Goal: Task Accomplishment & Management: Manage account settings

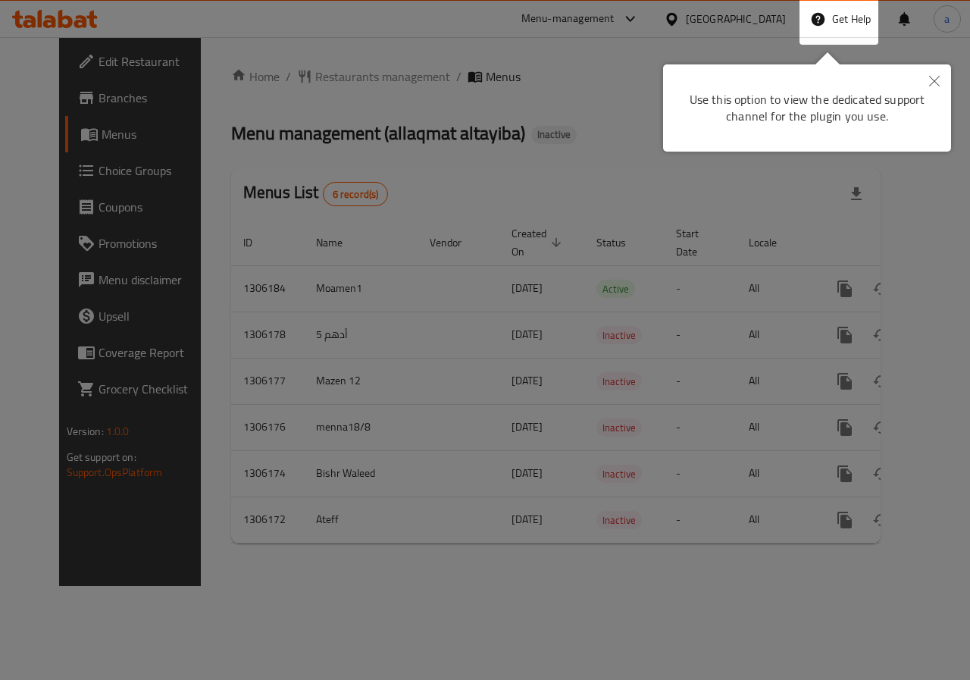
click at [937, 79] on icon "Close" at bounding box center [934, 81] width 11 height 11
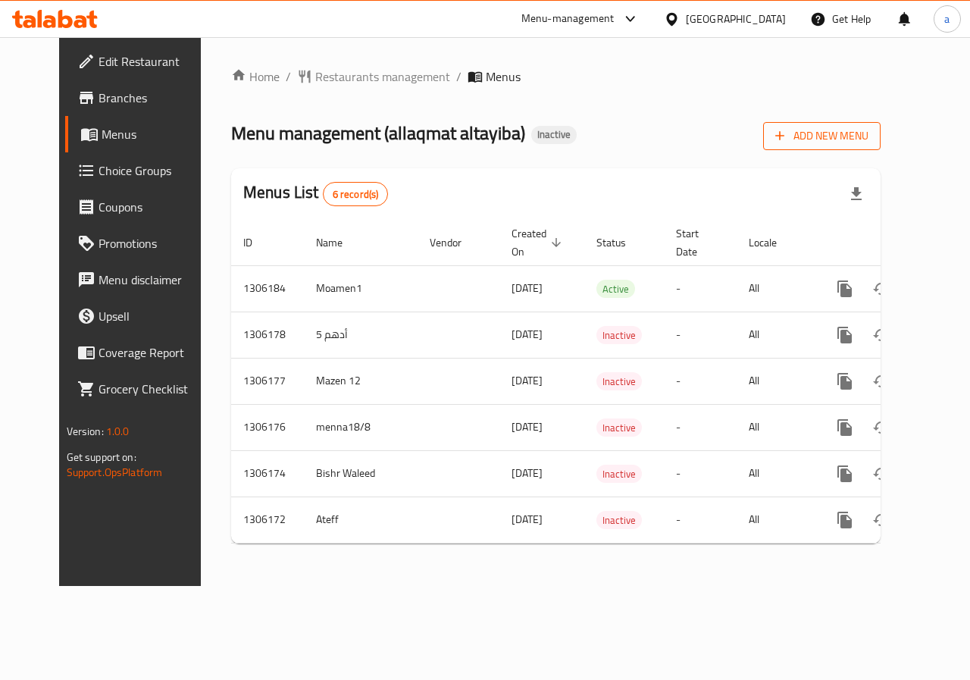
click at [869, 127] on span "Add New Menu" at bounding box center [821, 136] width 93 height 19
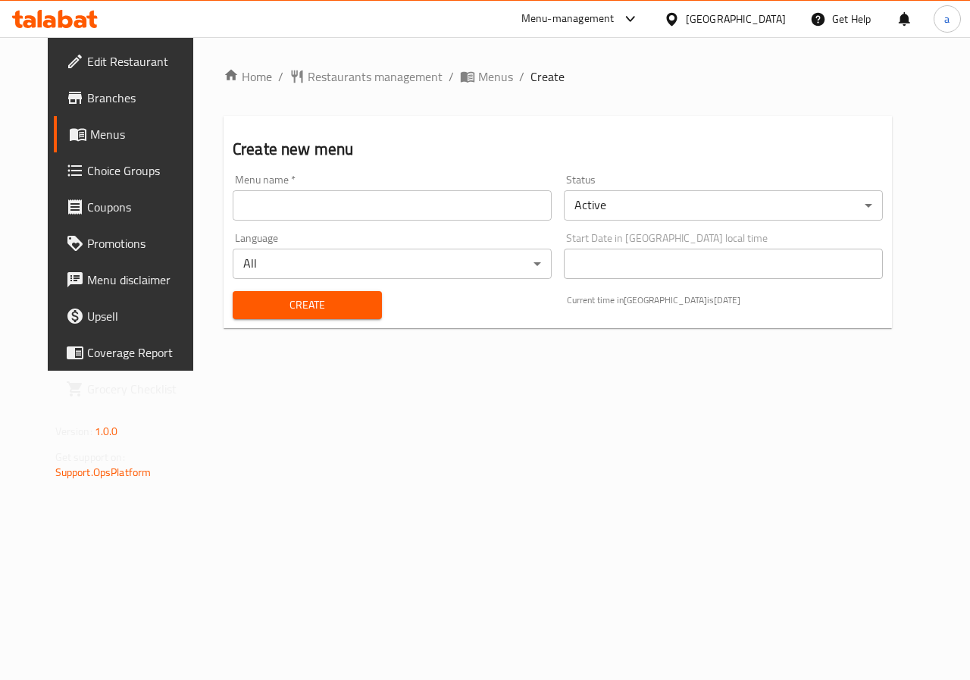
click at [493, 214] on input "text" at bounding box center [392, 205] width 319 height 30
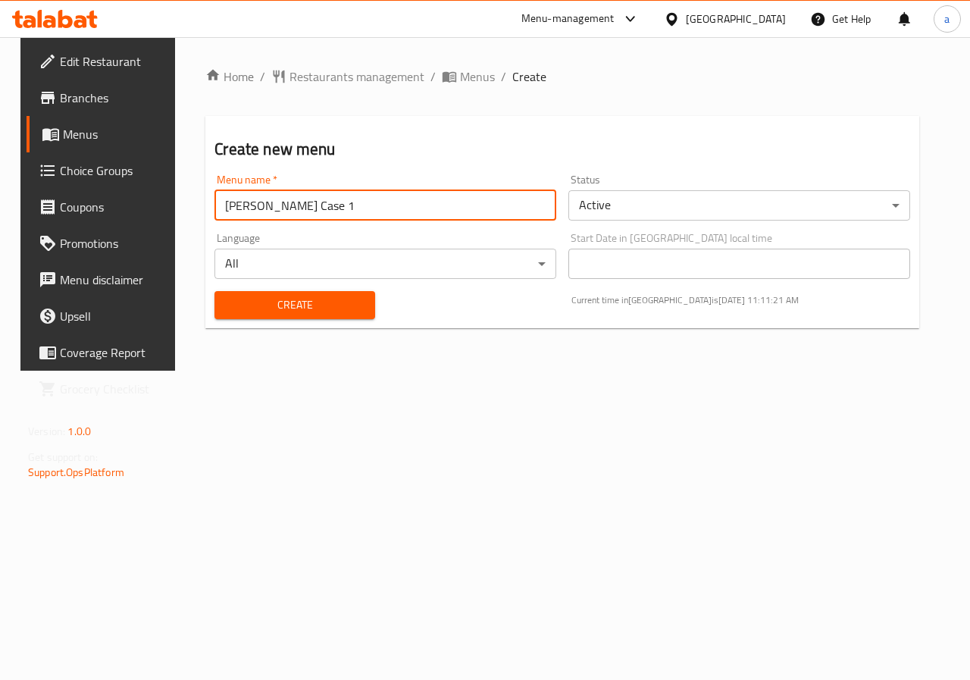
type input "[PERSON_NAME] Case 1"
click at [269, 298] on span "Create" at bounding box center [295, 305] width 136 height 19
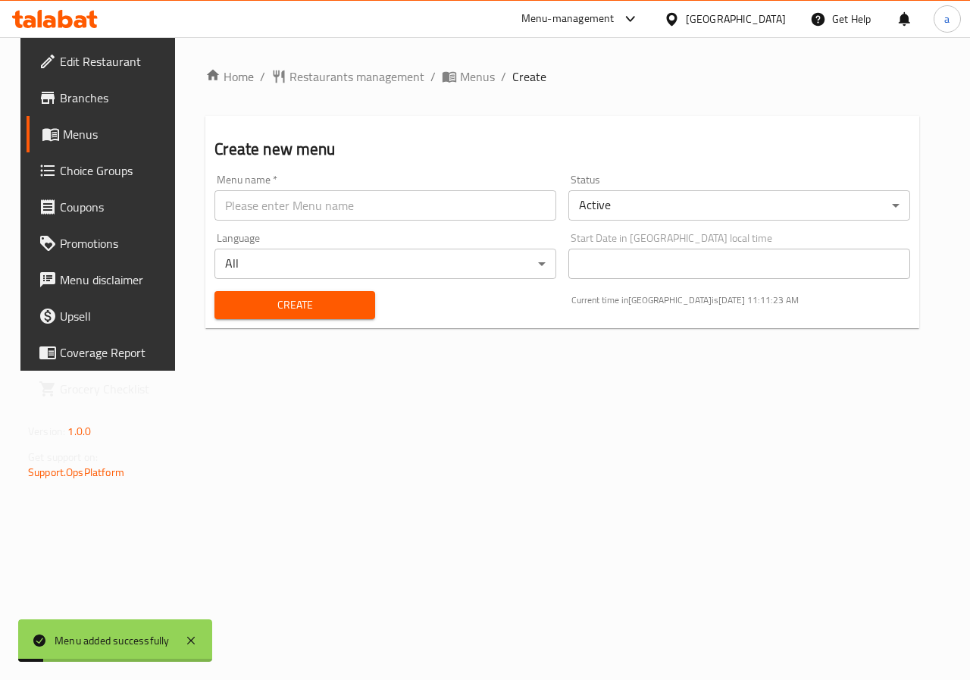
click at [79, 117] on link "Menus" at bounding box center [105, 134] width 156 height 36
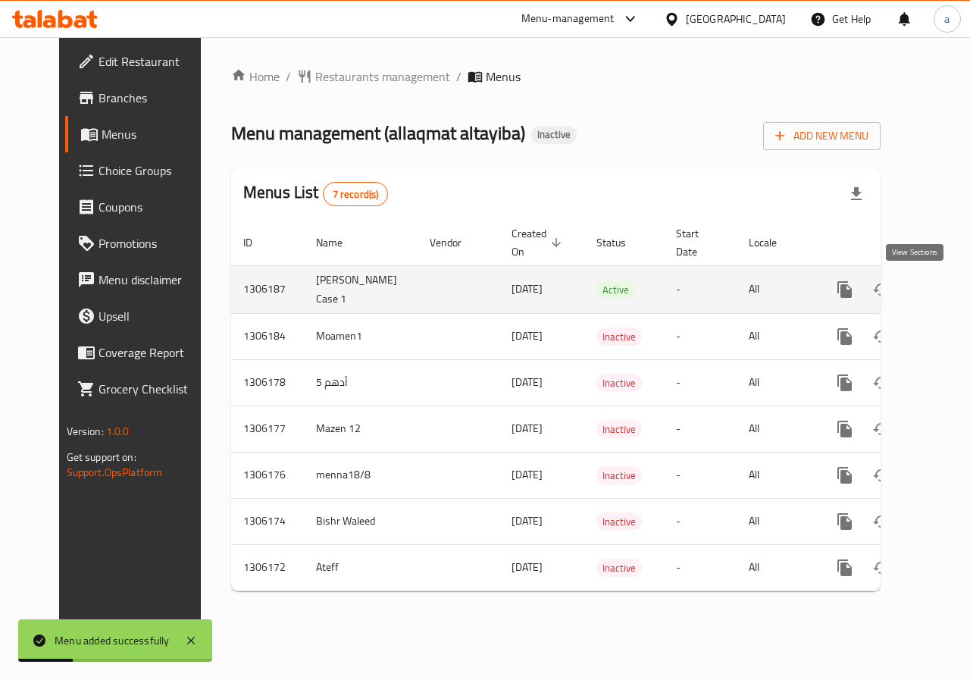
click at [945, 294] on icon "enhanced table" at bounding box center [954, 289] width 18 height 18
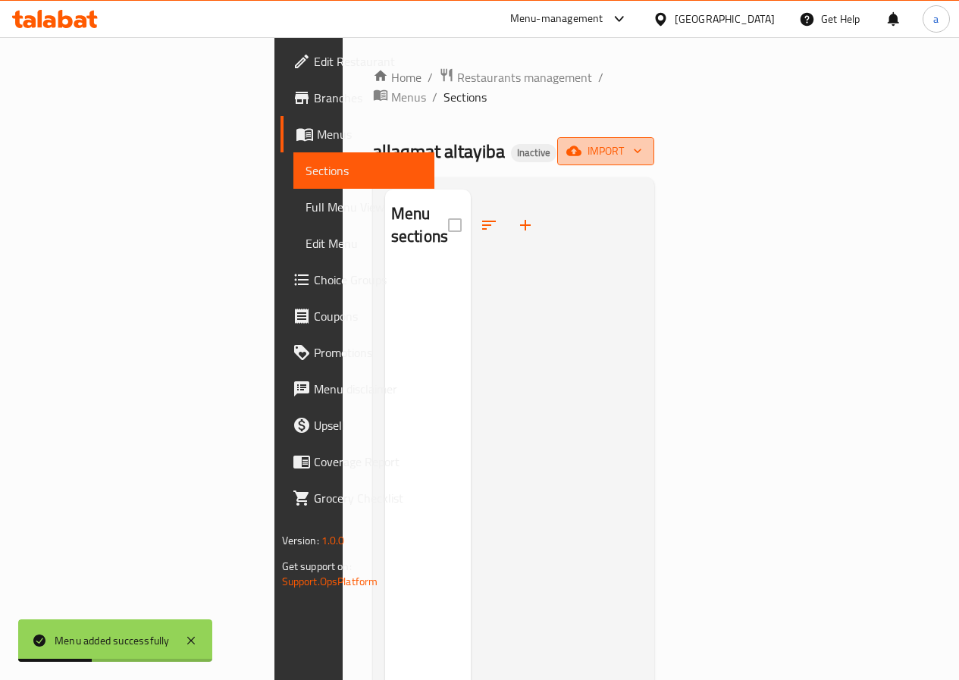
click at [642, 142] on span "import" at bounding box center [605, 151] width 73 height 19
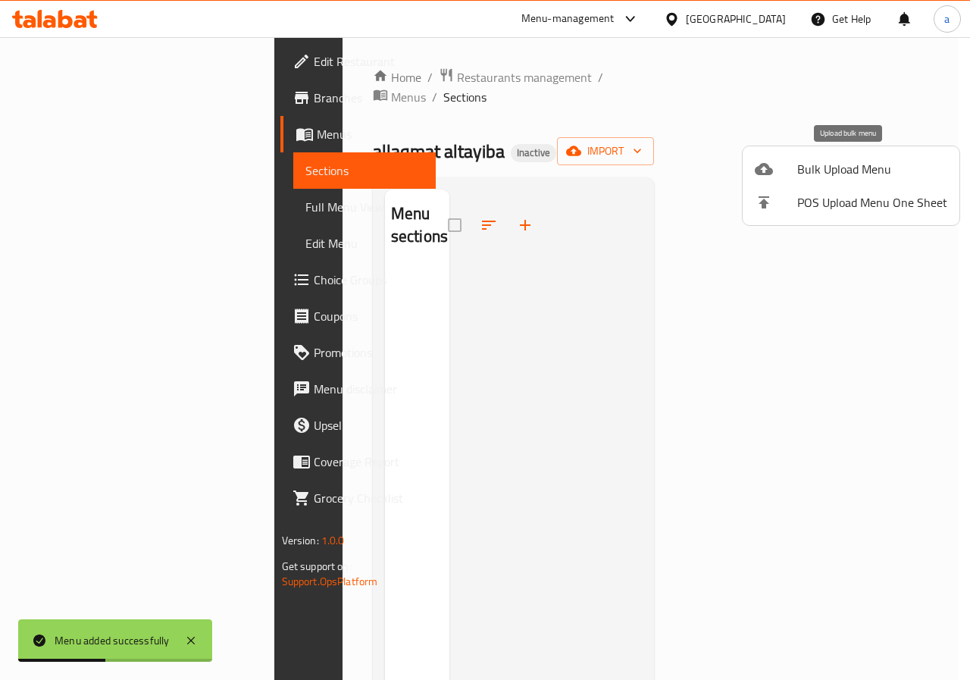
click at [863, 169] on span "Bulk Upload Menu" at bounding box center [872, 169] width 150 height 18
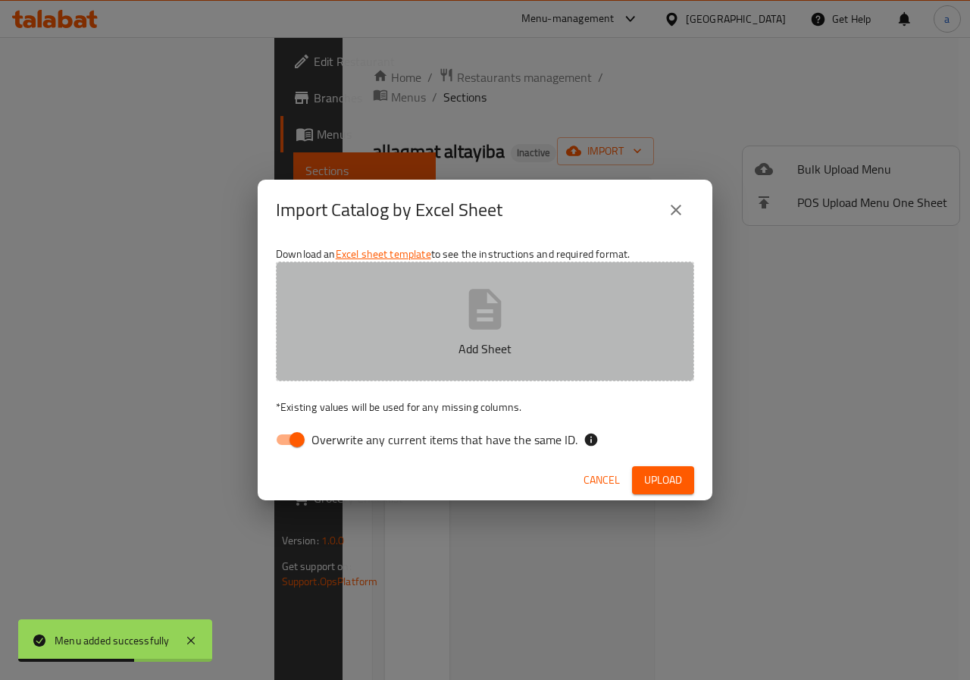
click at [417, 342] on p "Add Sheet" at bounding box center [484, 349] width 371 height 18
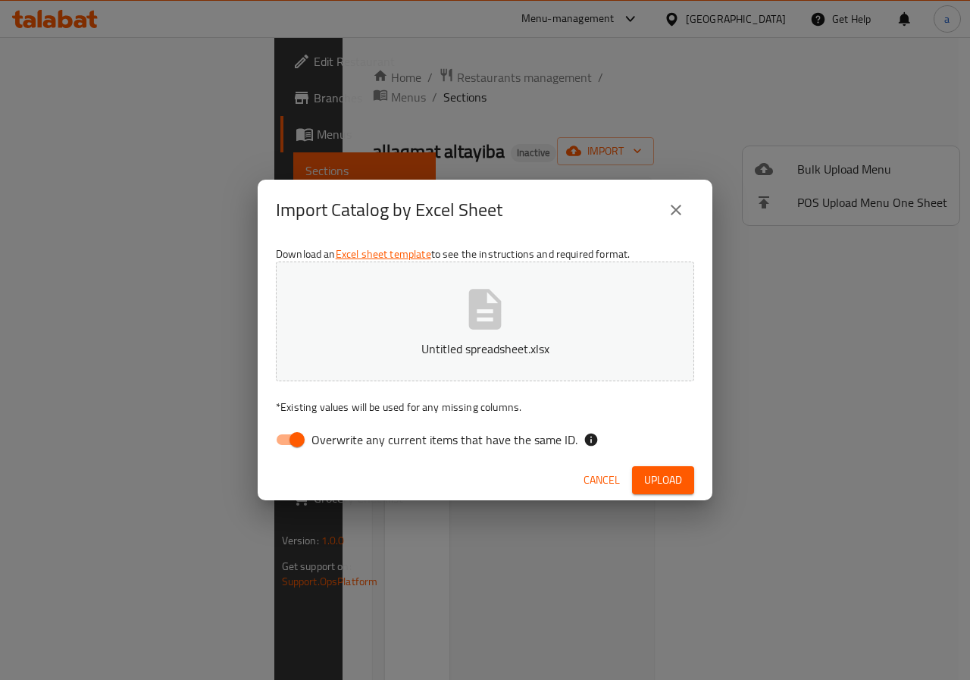
click at [438, 431] on span "Overwrite any current items that have the same ID." at bounding box center [445, 440] width 266 height 18
click at [340, 431] on input "Overwrite any current items that have the same ID." at bounding box center [297, 439] width 86 height 29
checkbox input "false"
click at [650, 474] on span "Upload" at bounding box center [663, 480] width 38 height 19
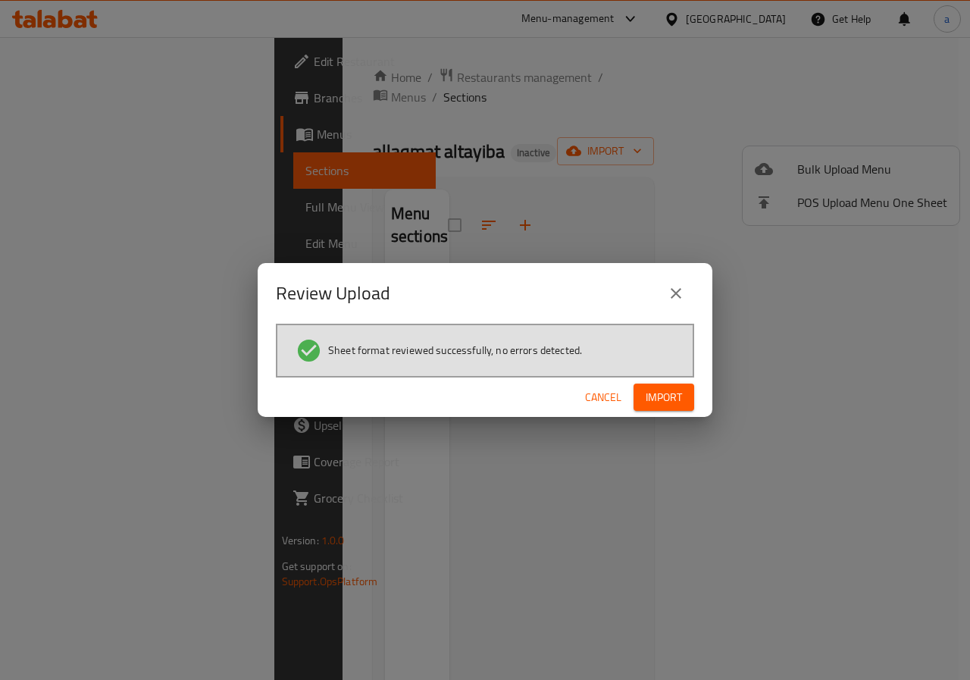
click at [665, 415] on div "Cancel Import" at bounding box center [485, 397] width 455 height 40
click at [662, 405] on span "Import" at bounding box center [664, 397] width 36 height 19
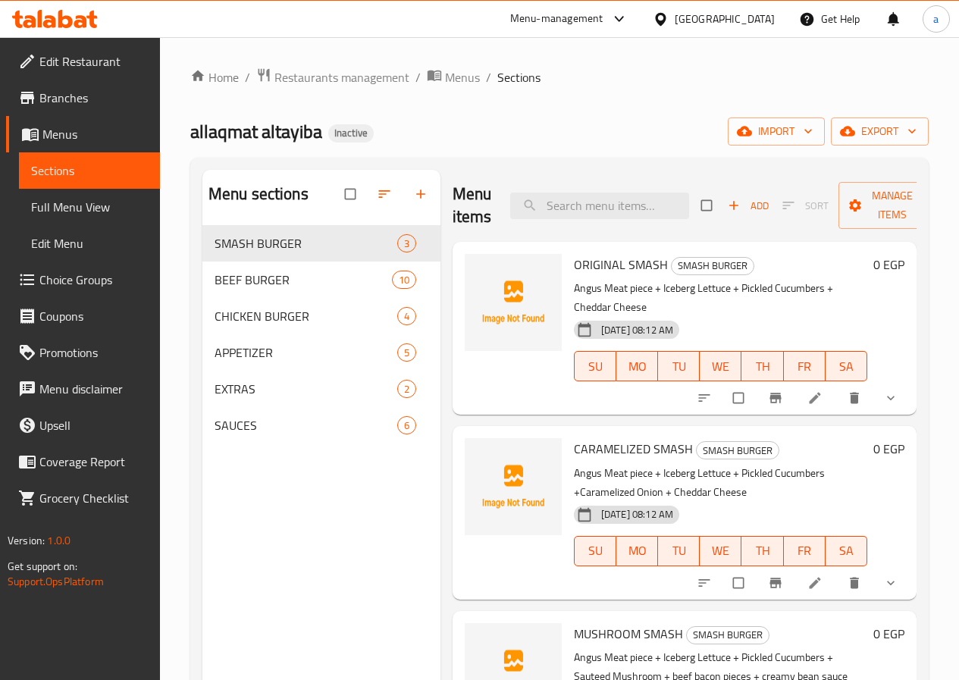
click at [102, 213] on span "Full Menu View" at bounding box center [89, 207] width 117 height 18
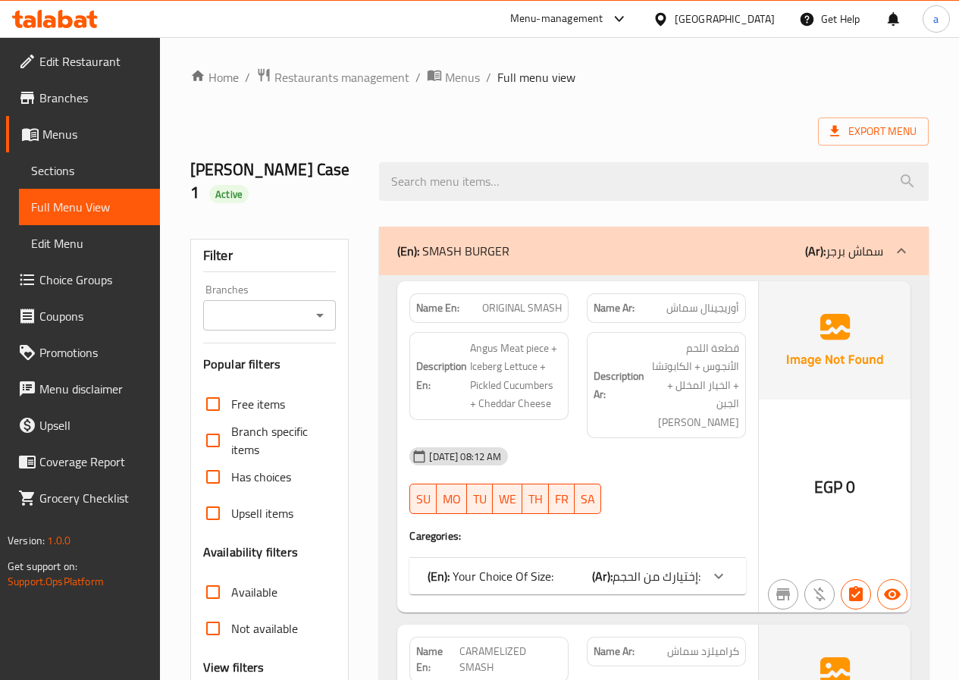
click at [707, 558] on div at bounding box center [718, 576] width 36 height 36
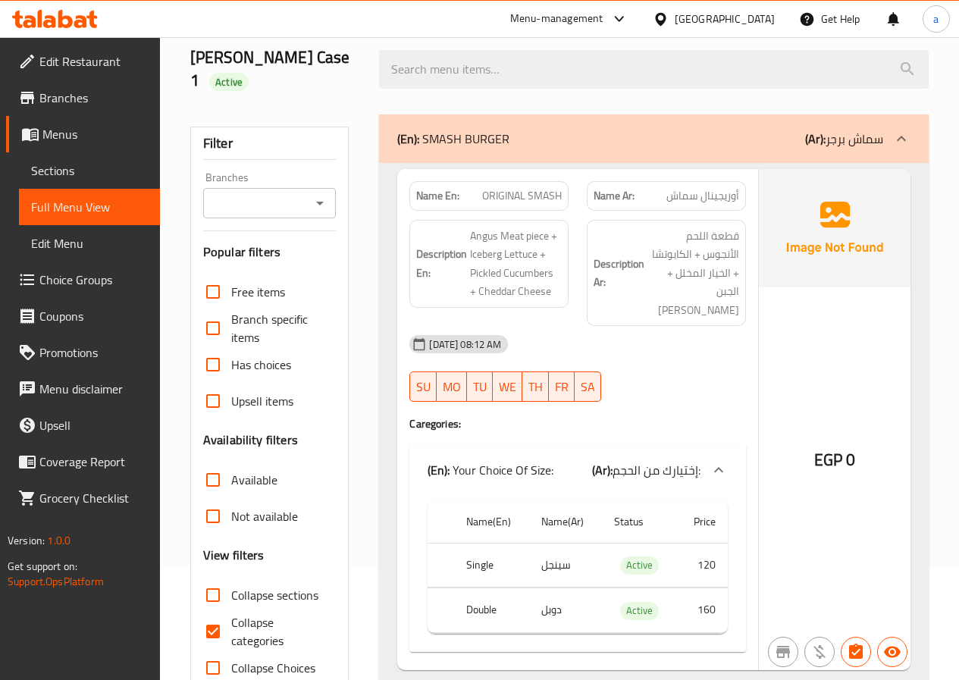
scroll to position [152, 0]
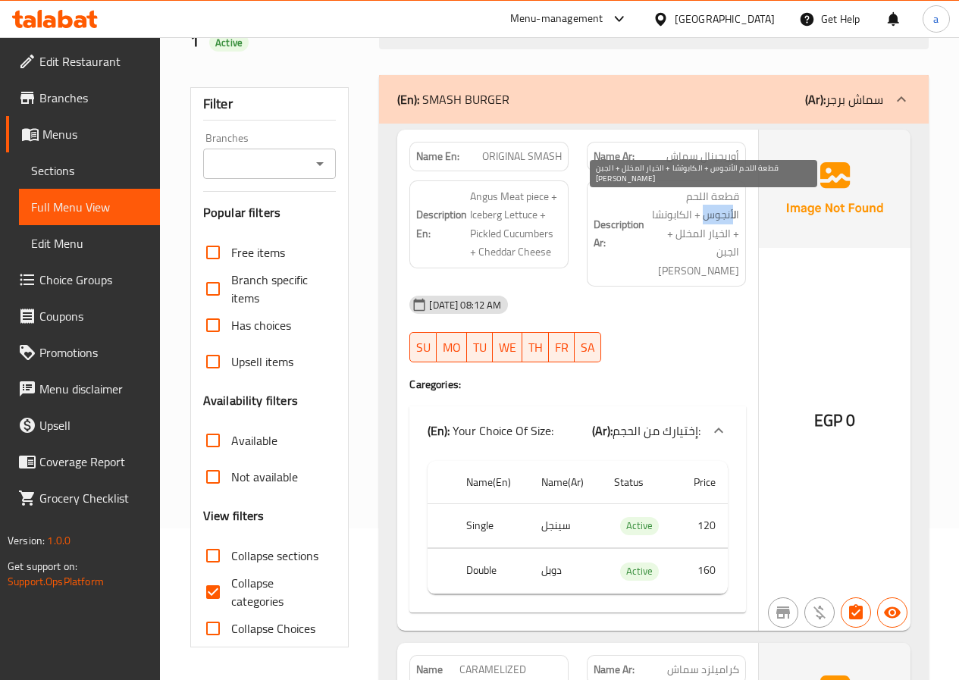
drag, startPoint x: 648, startPoint y: 205, endPoint x: 678, endPoint y: 205, distance: 29.6
click at [678, 205] on span "قطعة اللحم الأنجوس + الكابوتشا + الخيار المخلل + الجبن الشيدر" at bounding box center [693, 233] width 92 height 93
copy span "أنجوس"
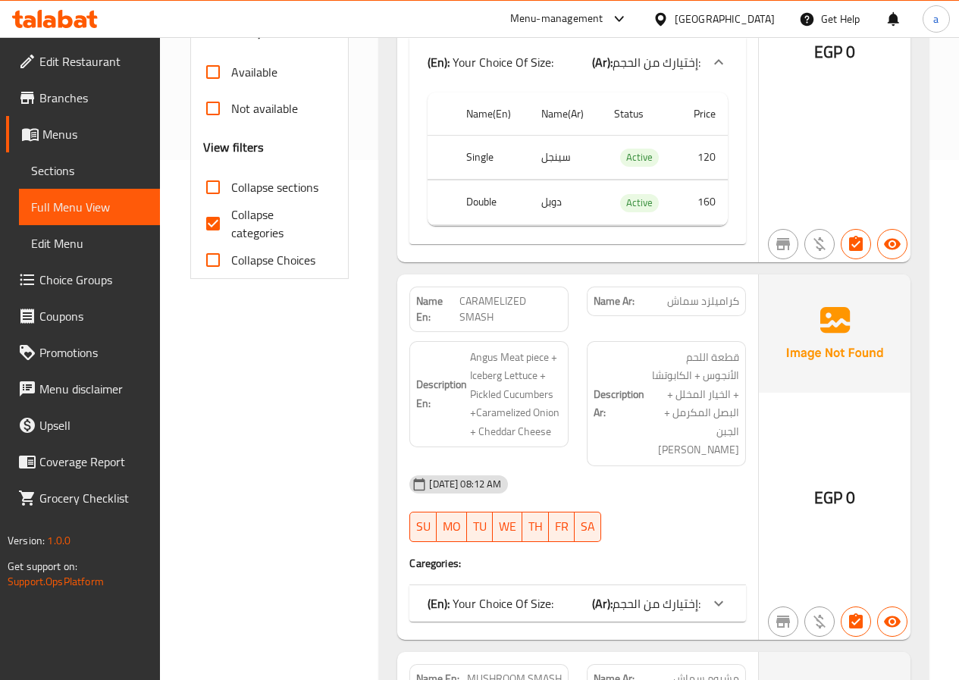
scroll to position [531, 0]
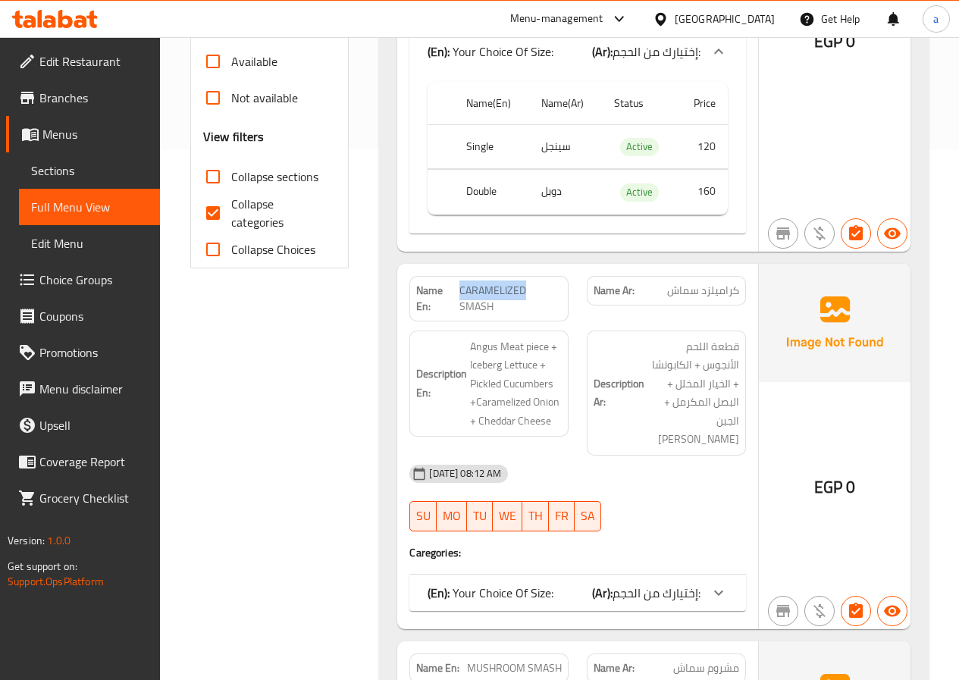
drag, startPoint x: 459, startPoint y: 271, endPoint x: 523, endPoint y: 275, distance: 63.8
click at [523, 283] on span "CARAMELIZED SMASH" at bounding box center [510, 299] width 102 height 32
copy span "CARAMELIZED"
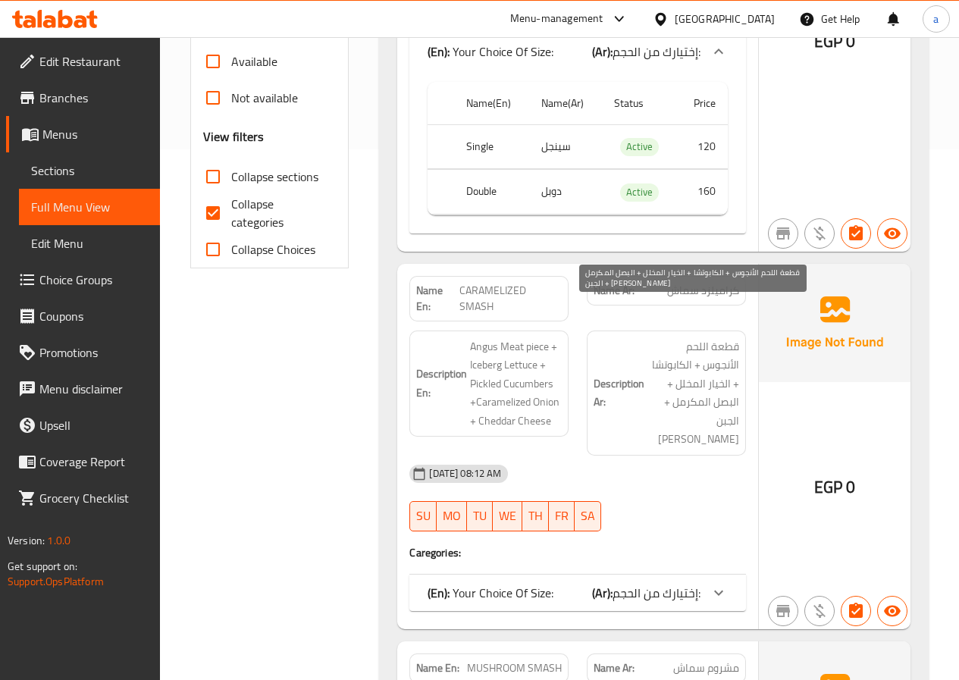
click at [711, 337] on span "قطعة اللحم الأنجوس + الكابوتشا + الخيار المخلل + البصل المكرمل + الجبن الشيدر" at bounding box center [693, 392] width 92 height 111
click at [693, 462] on div "18-08-2025 08:12 AM SU MO TU WE TH FR SA" at bounding box center [577, 498] width 355 height 85
click at [663, 63] on span "إختيارك من الحجم:" at bounding box center [656, 51] width 88 height 23
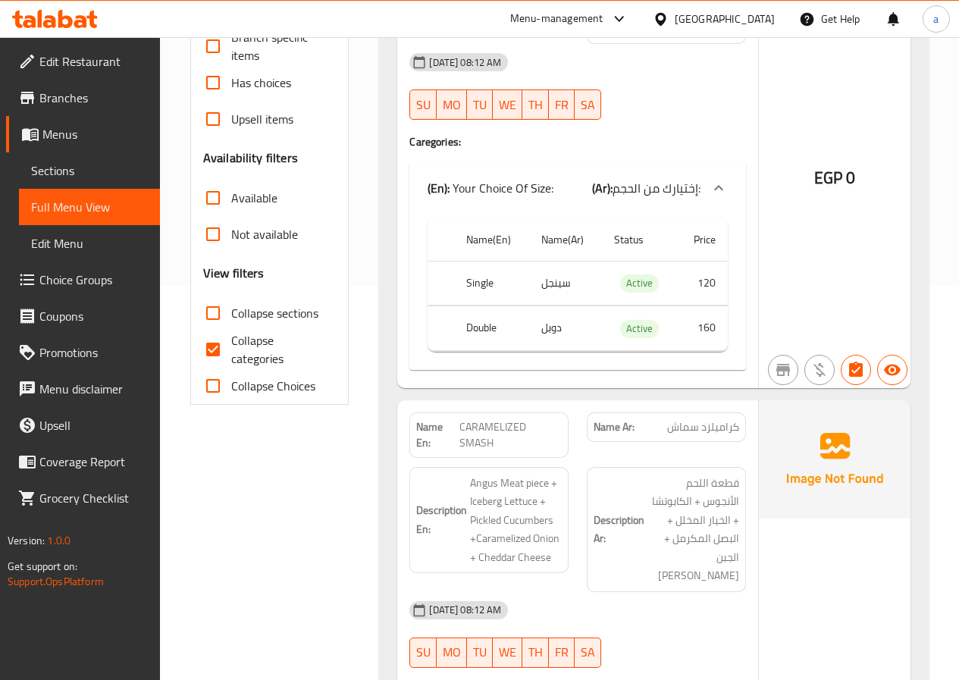
scroll to position [379, 0]
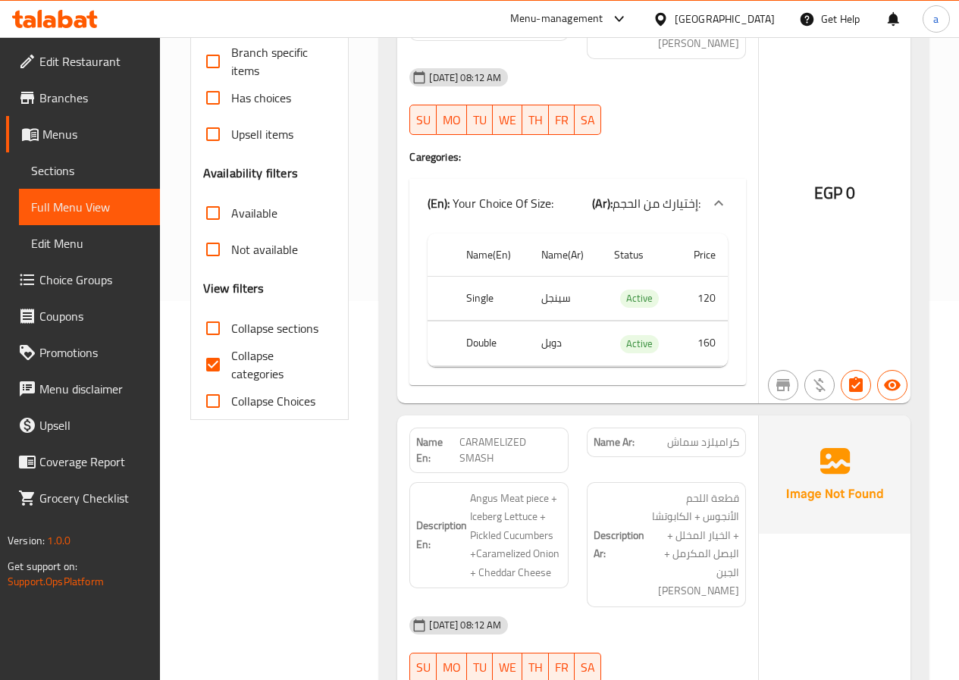
click at [211, 359] on input "Collapse categories" at bounding box center [213, 364] width 36 height 36
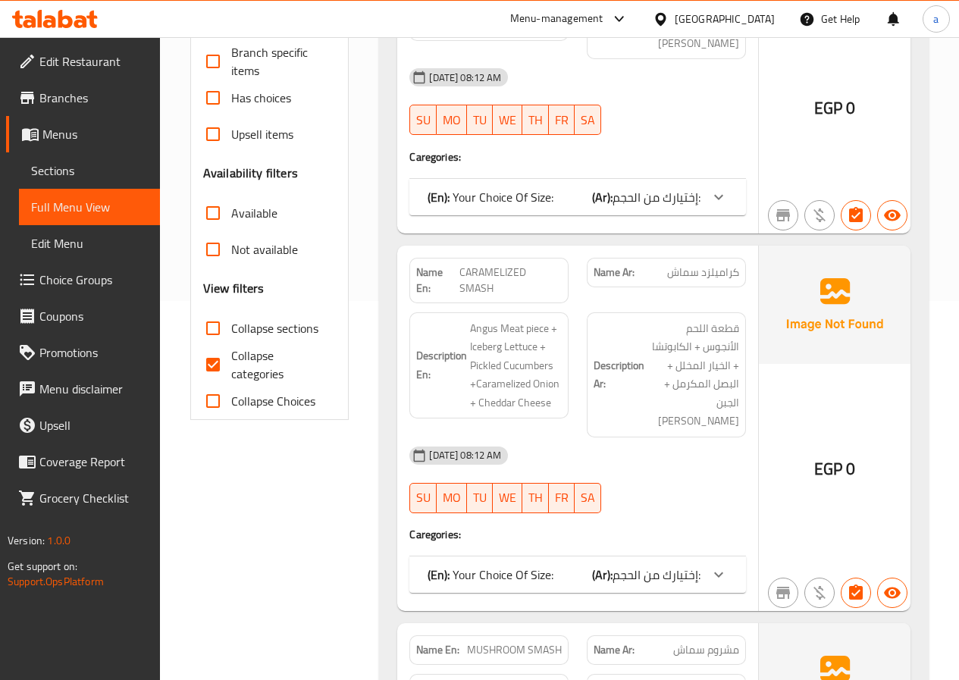
click at [726, 206] on icon at bounding box center [718, 197] width 18 height 18
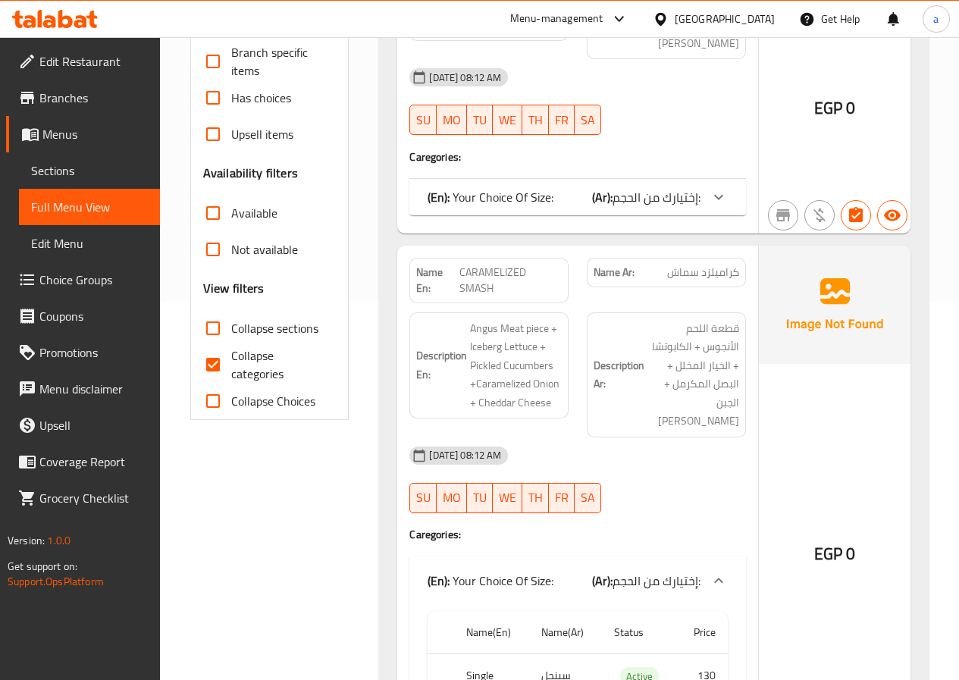
click at [235, 363] on span "Collapse categories" at bounding box center [277, 364] width 93 height 36
click at [231, 363] on input "Collapse categories" at bounding box center [213, 364] width 36 height 36
checkbox input "false"
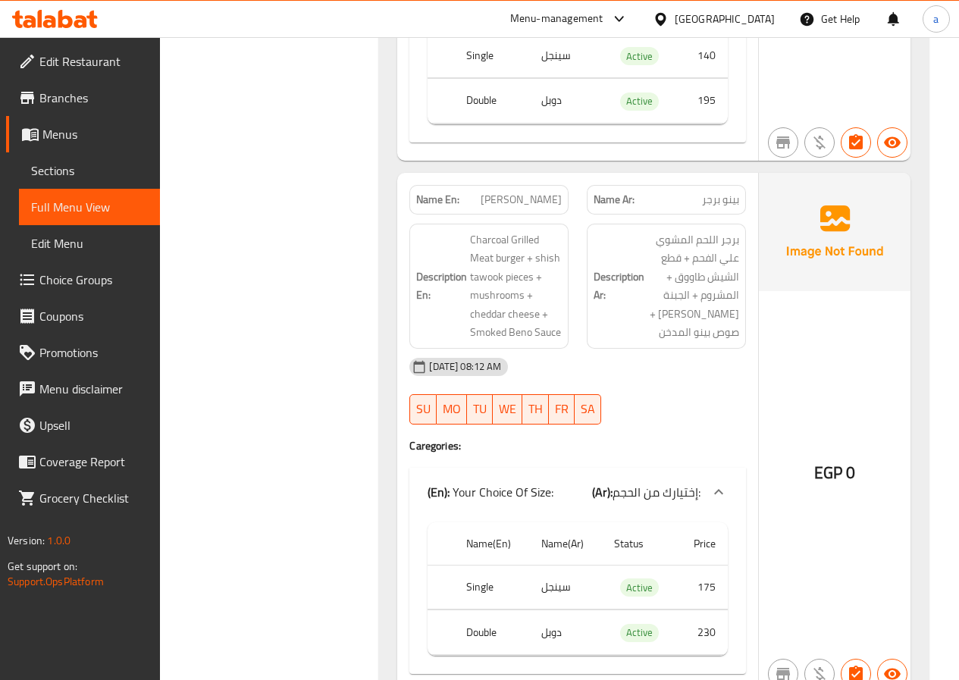
scroll to position [5533, 0]
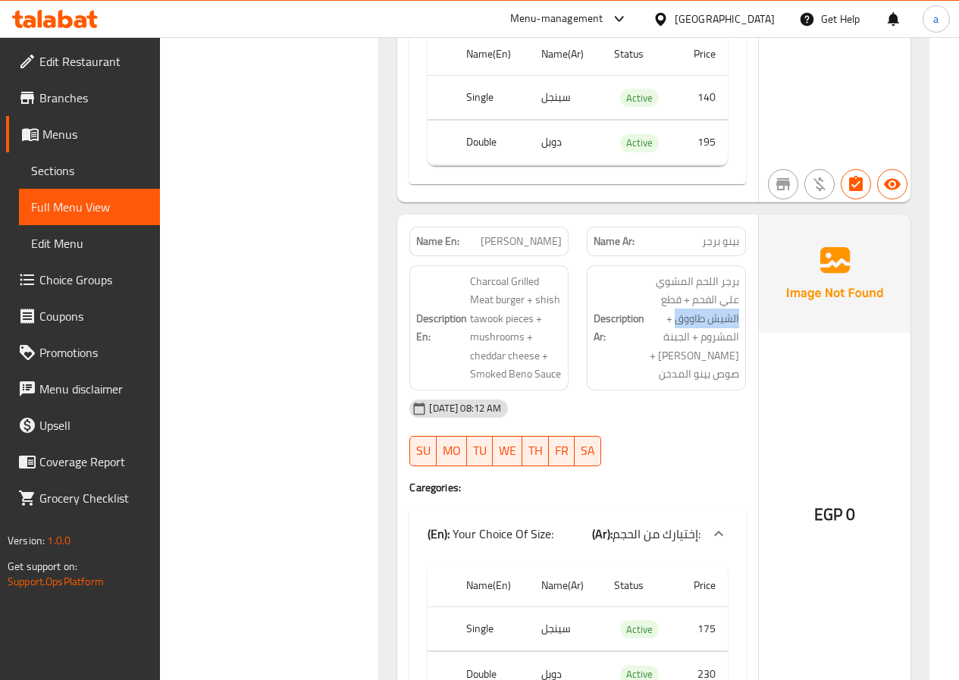
drag, startPoint x: 675, startPoint y: 174, endPoint x: 739, endPoint y: 176, distance: 64.5
click at [739, 265] on div "Description Ar: برجر اللحم المشوي علي الفحم + قطع الشيش طاووق + المشروم + الجبن…" at bounding box center [666, 327] width 159 height 125
copy span "الشيش طاووق"
click at [662, 272] on span "برجر اللحم المشوي علي الفحم + قطع الشيش طاووق + المشروم + الجبنة الشيدر + صوص ب…" at bounding box center [693, 327] width 92 height 111
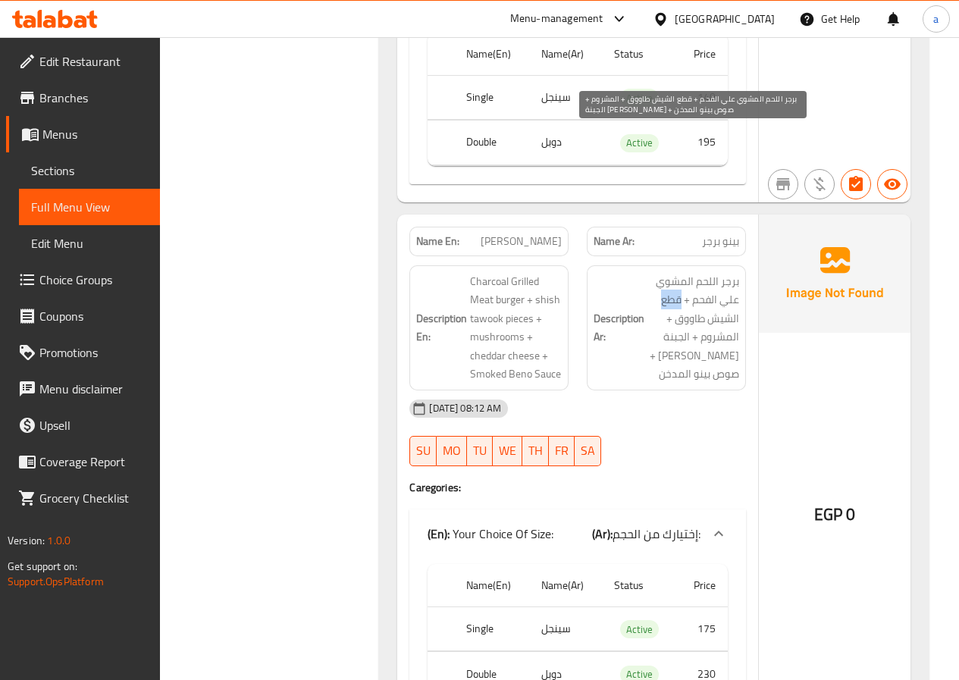
click at [662, 272] on span "برجر اللحم المشوي علي الفحم + قطع الشيش طاووق + المشروم + الجبنة الشيدر + صوص ب…" at bounding box center [693, 327] width 92 height 111
copy span "قطع"
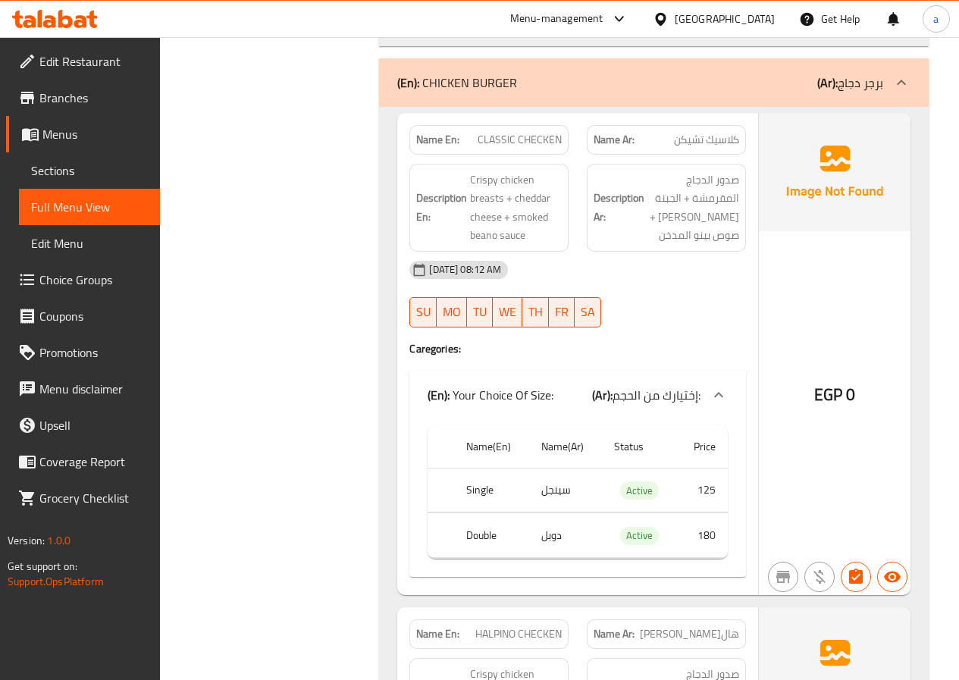
scroll to position [6973, 0]
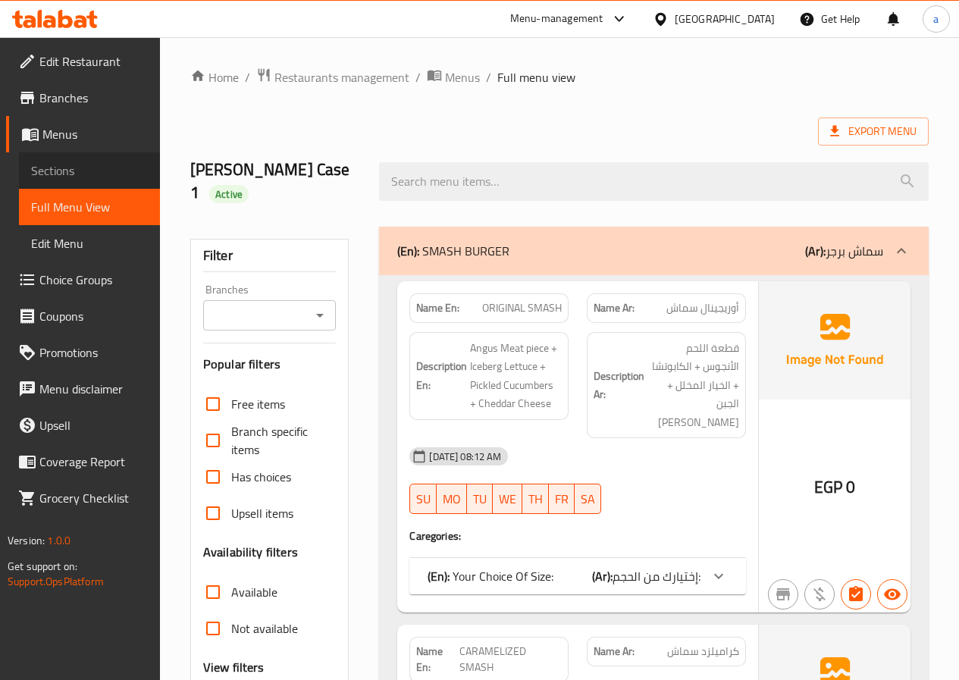
click at [96, 172] on span "Sections" at bounding box center [89, 170] width 117 height 18
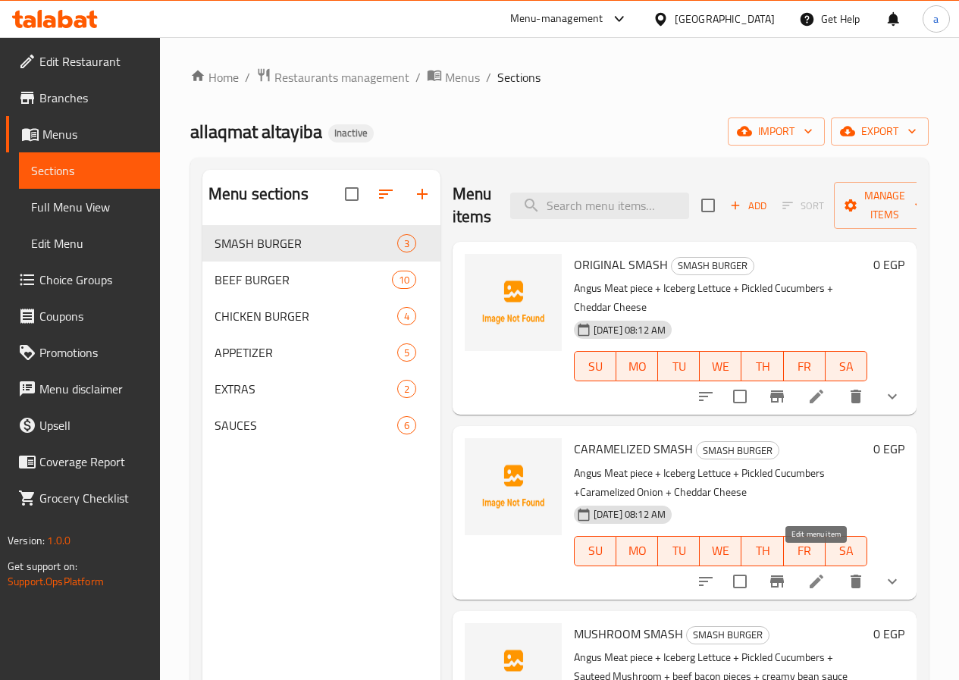
click at [814, 572] on icon at bounding box center [816, 581] width 18 height 18
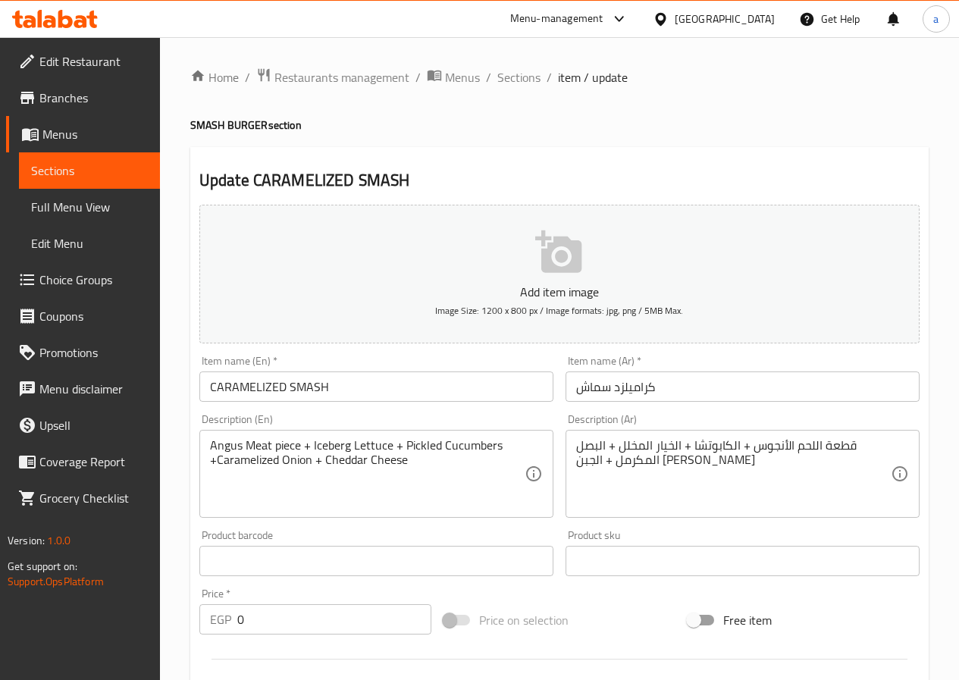
click at [634, 389] on input "كراميلزد سماش" at bounding box center [742, 386] width 354 height 30
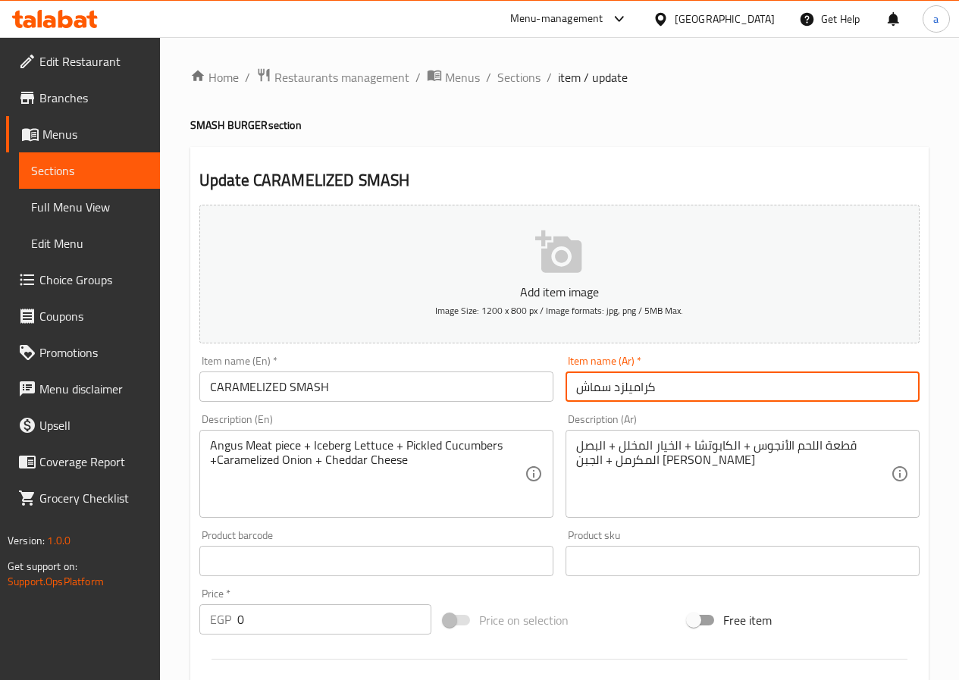
click at [628, 387] on input "كراميلزد سماش" at bounding box center [742, 386] width 354 height 30
paste input "بصل مكرمل"
type input "s"
paste input "بصل مكرمل"
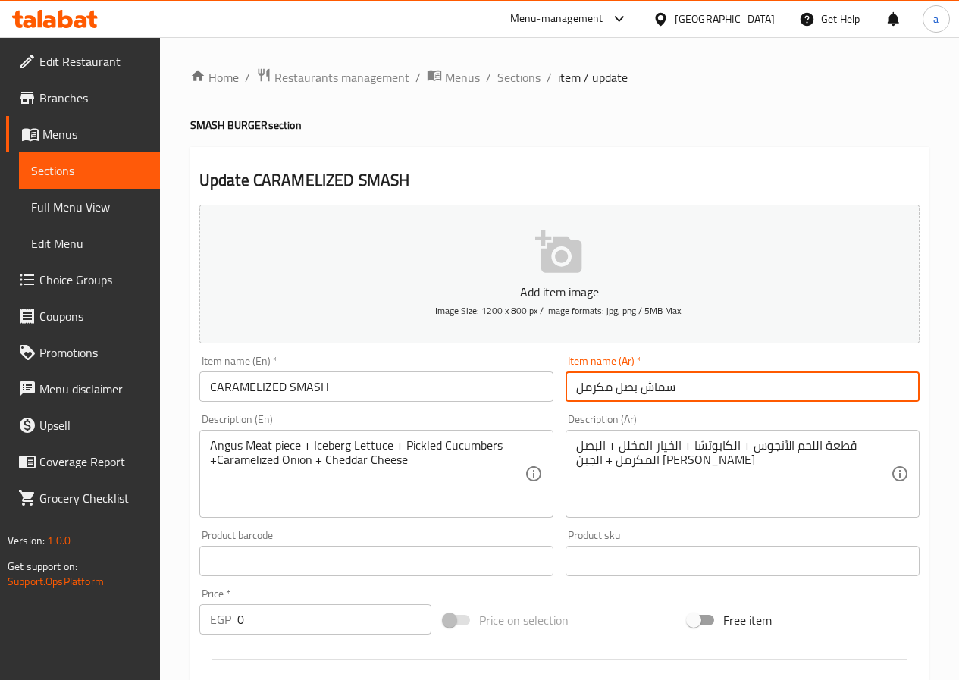
click at [633, 387] on input "سماش بصل مكرمل" at bounding box center [742, 386] width 354 height 30
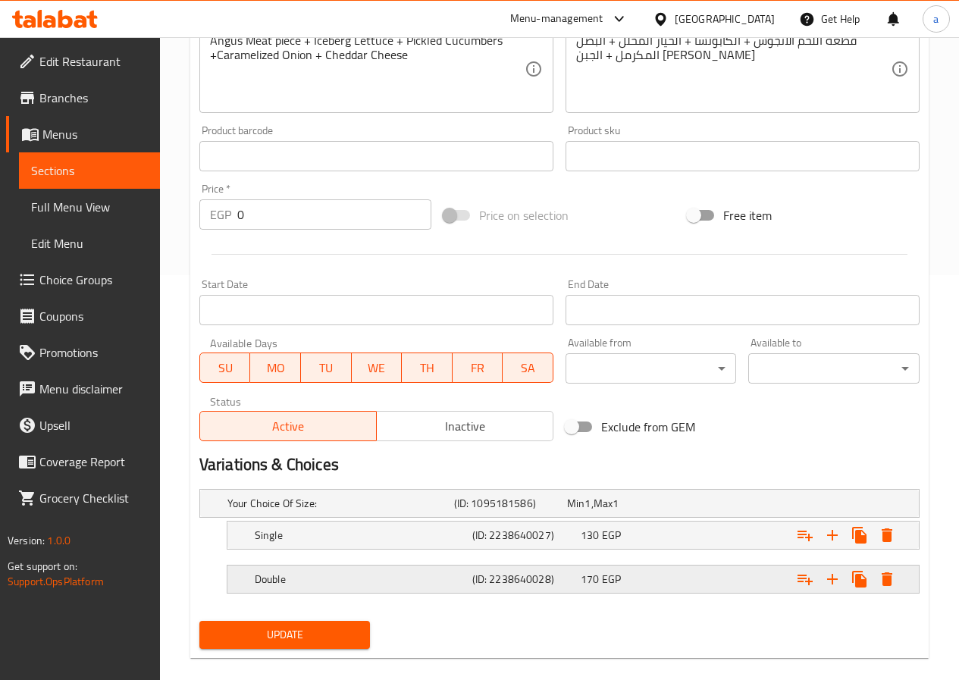
scroll to position [425, 0]
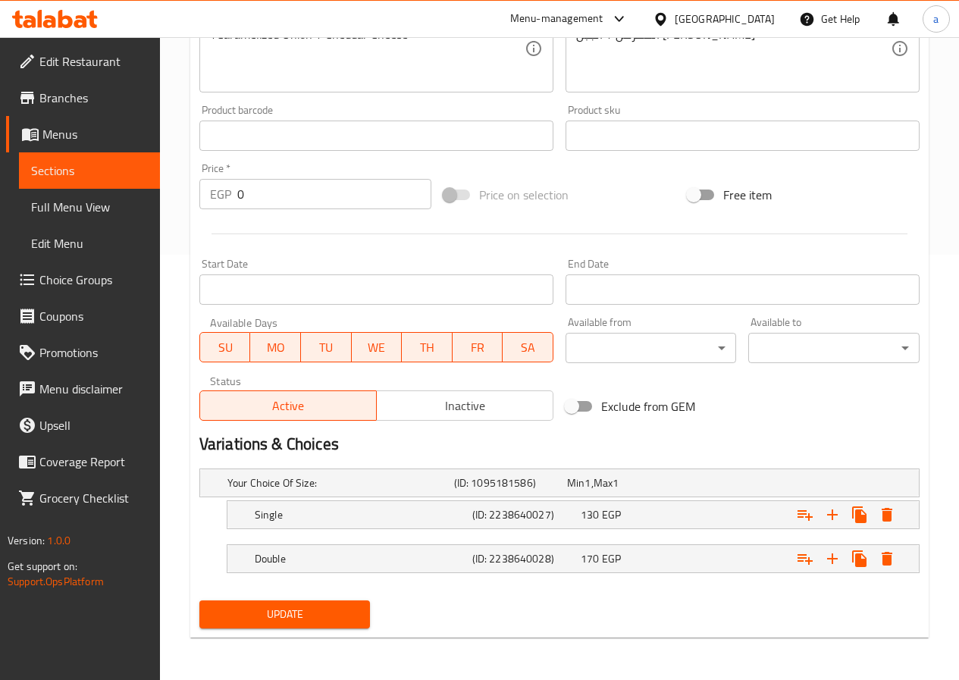
type input "سماش مكرمل"
click at [311, 615] on span "Update" at bounding box center [284, 614] width 147 height 19
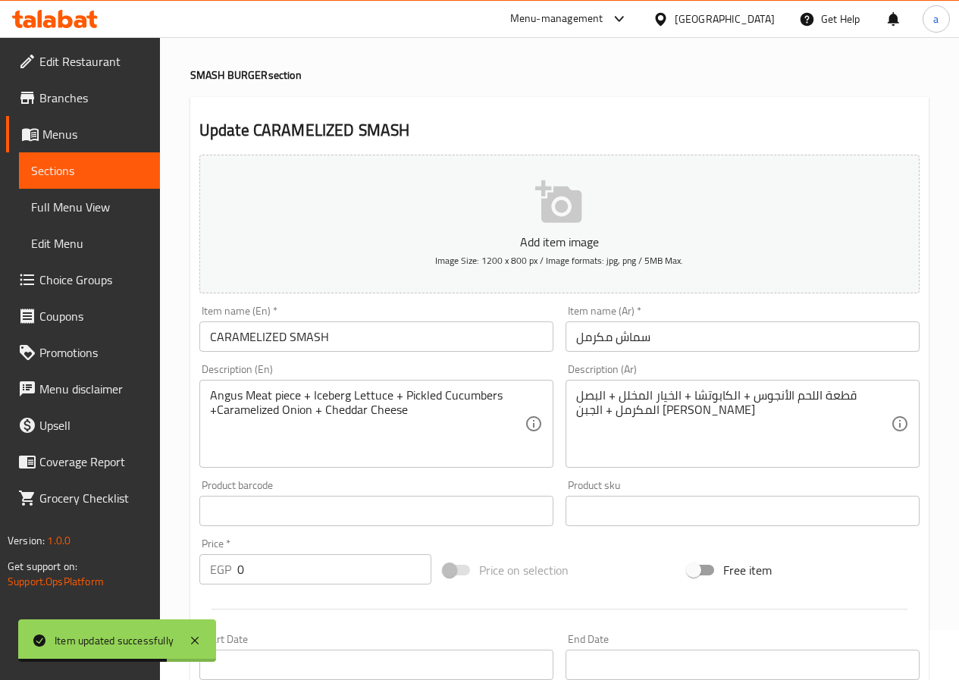
scroll to position [0, 0]
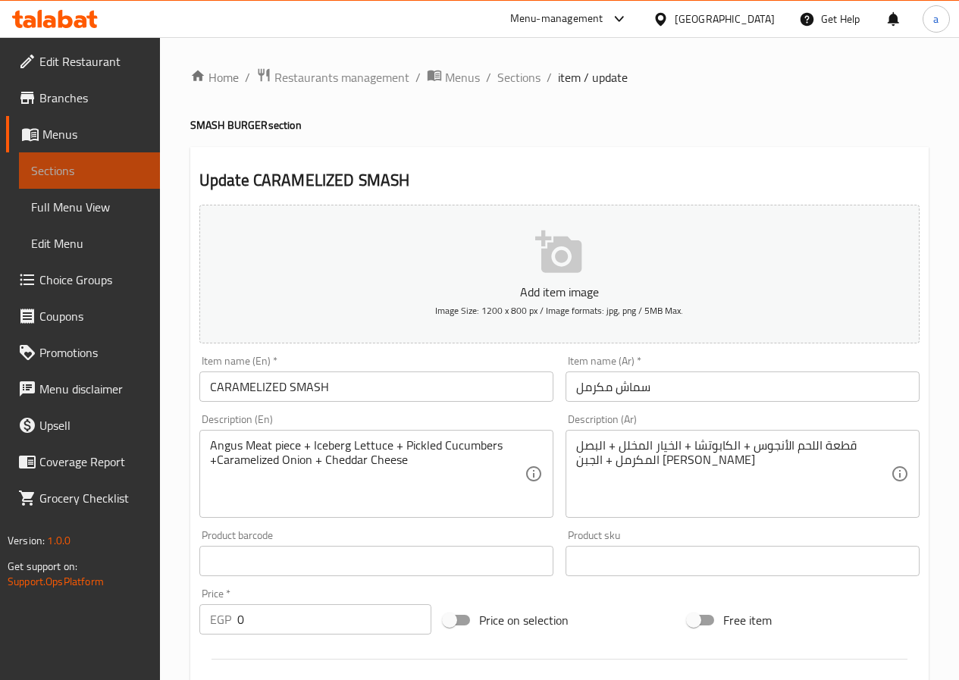
click at [102, 165] on span "Sections" at bounding box center [89, 170] width 117 height 18
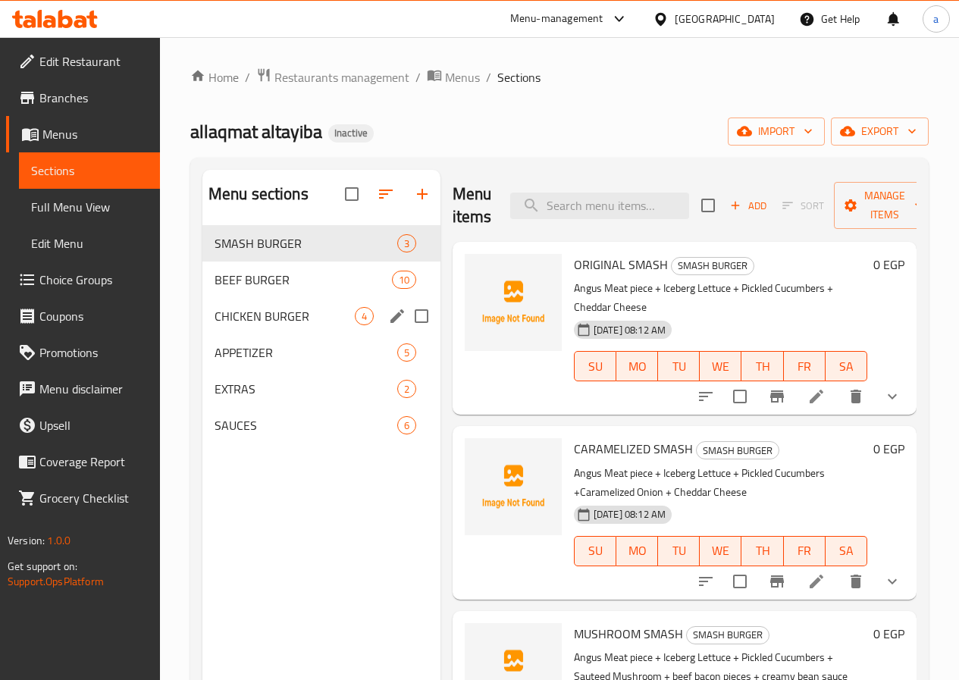
click at [265, 334] on div "CHICKEN BURGER 4" at bounding box center [321, 316] width 238 height 36
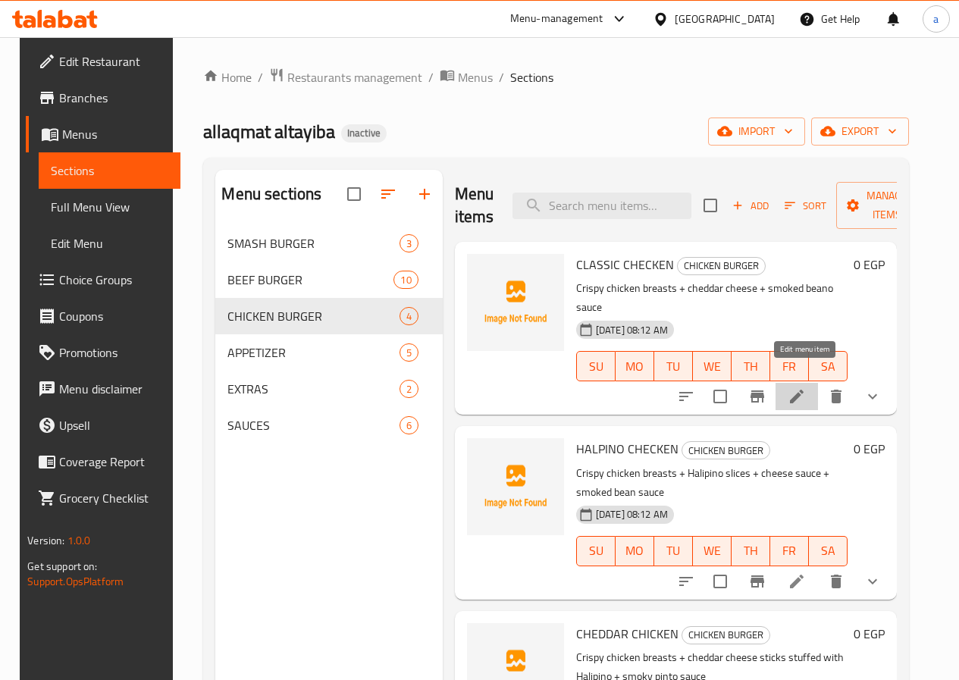
click at [798, 390] on icon at bounding box center [797, 397] width 14 height 14
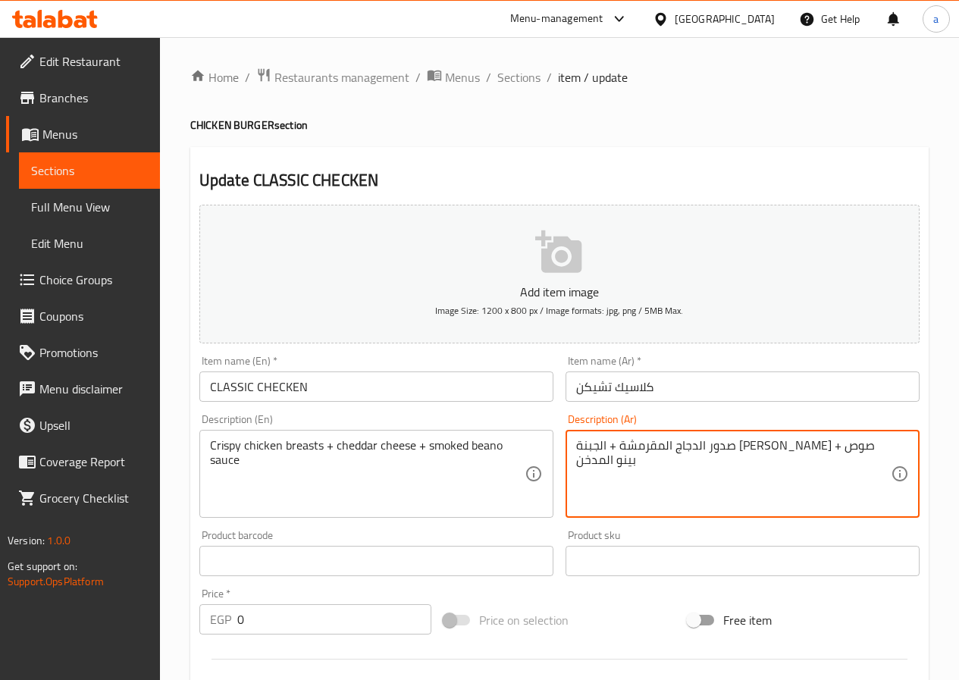
click at [828, 440] on textarea "صدور الدجاج المقرمشة + الجبنة الشيدر + صوص بينو المدخن" at bounding box center [733, 474] width 315 height 72
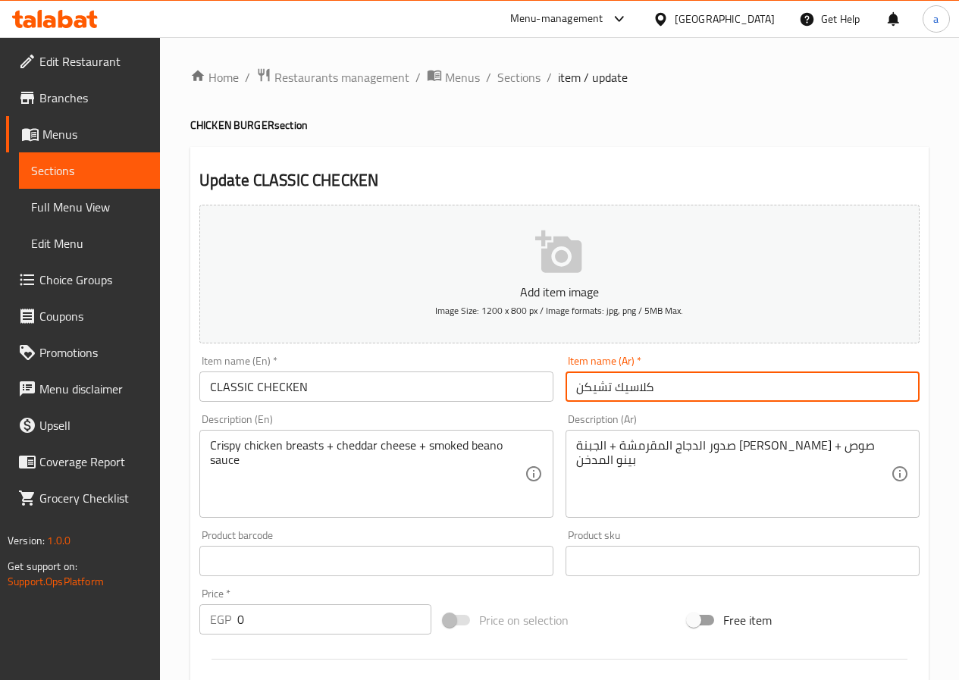
click at [613, 390] on input "كلاسيك تشيكن" at bounding box center [742, 386] width 354 height 30
paste input "الدجاج"
click at [643, 380] on input "دجاج كلاسيكى" at bounding box center [742, 386] width 354 height 30
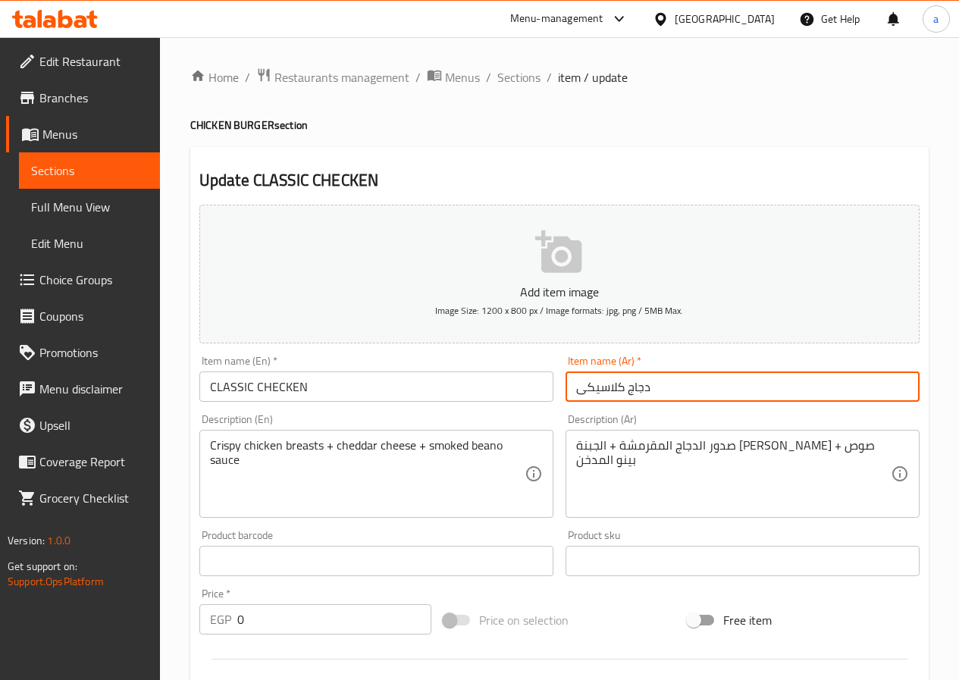
click at [643, 380] on input "دجاج كلاسيكى" at bounding box center [742, 386] width 354 height 30
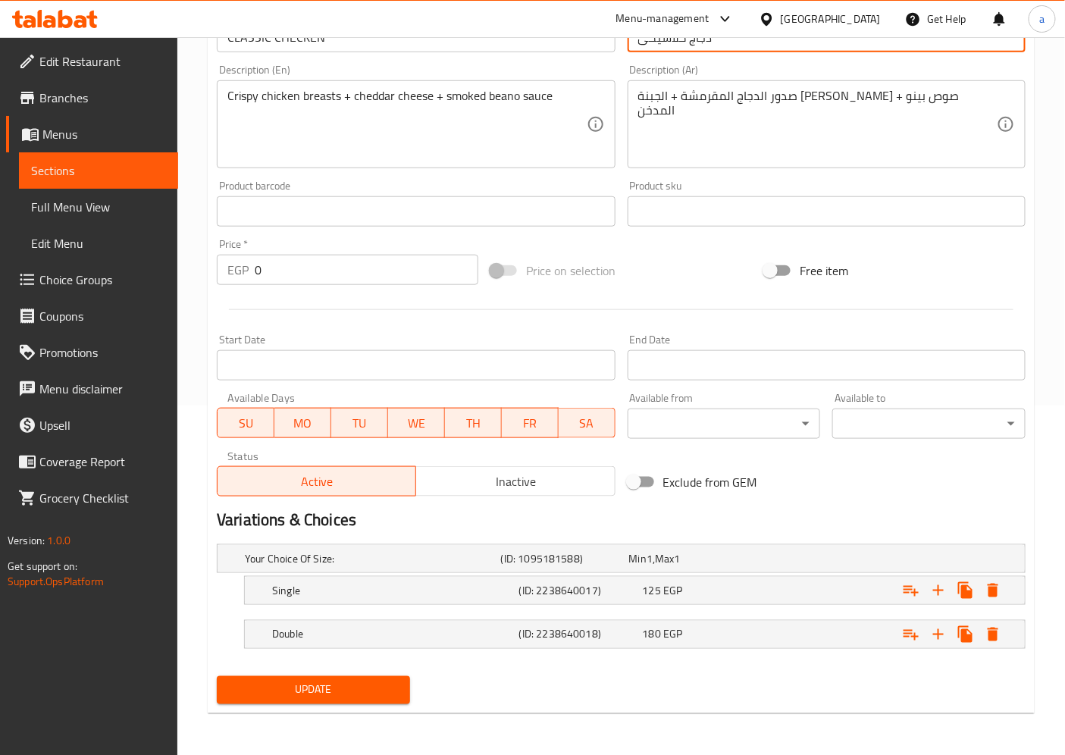
type input "دجاج كلاسيكى"
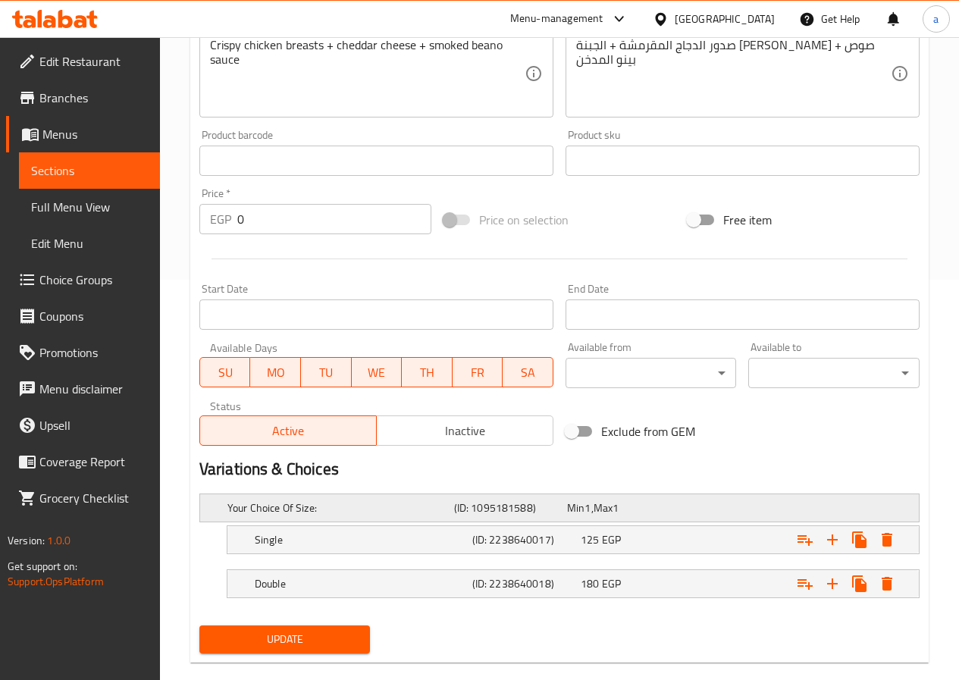
scroll to position [425, 0]
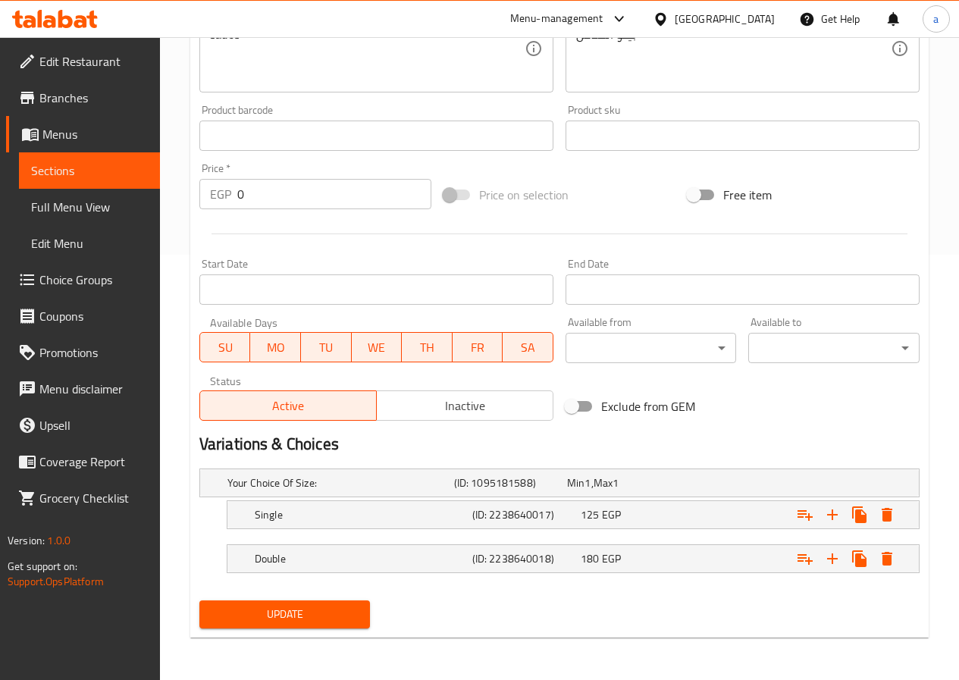
click at [299, 607] on span "Update" at bounding box center [284, 614] width 147 height 19
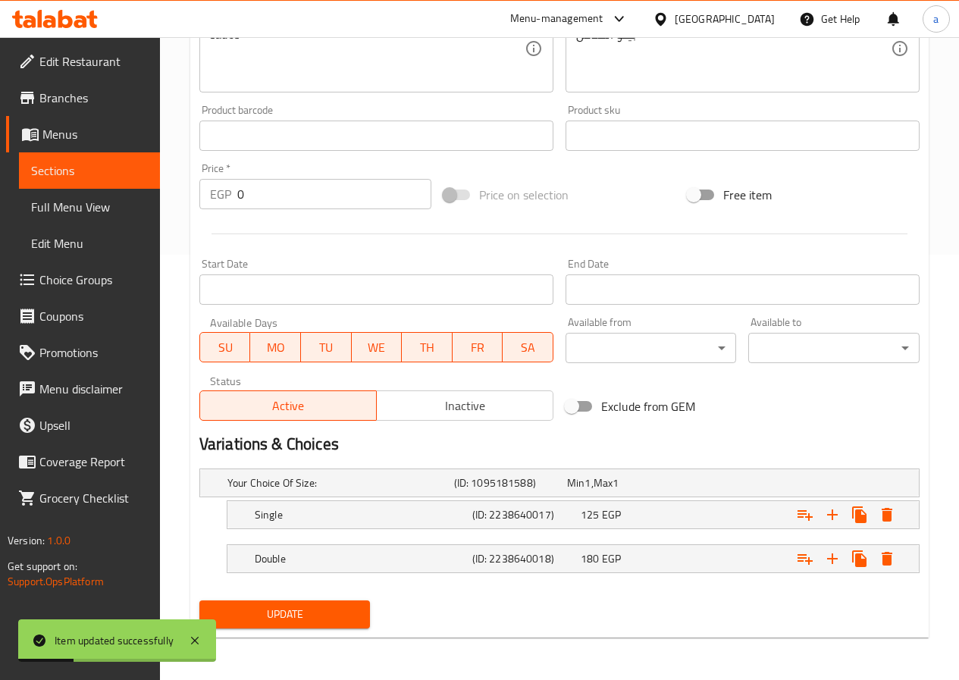
click at [99, 178] on span "Sections" at bounding box center [89, 170] width 117 height 18
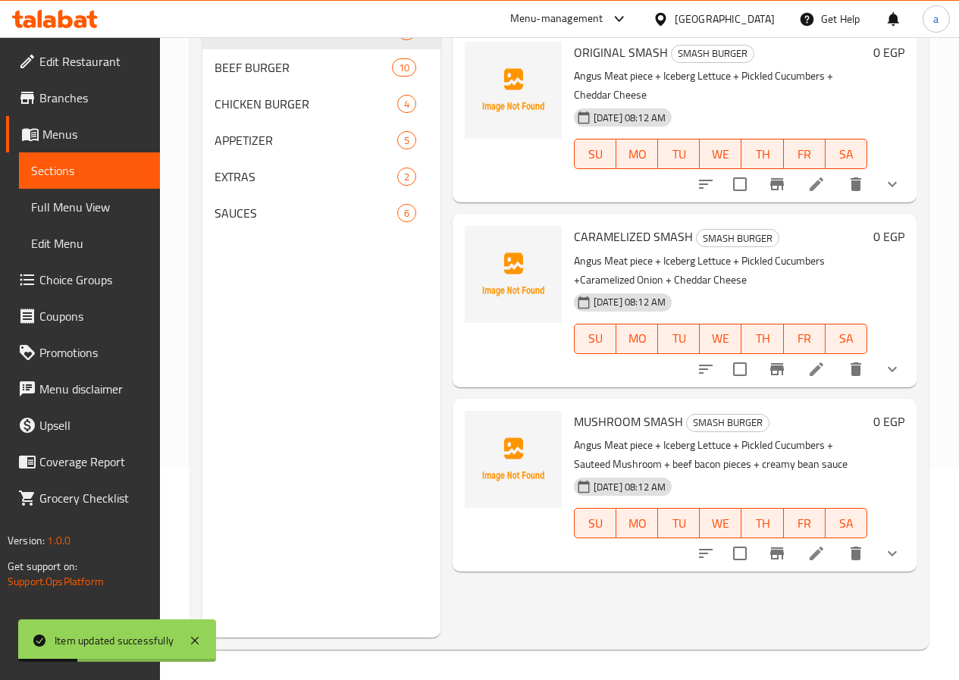
scroll to position [212, 0]
click at [263, 116] on div "CHICKEN BURGER 4" at bounding box center [321, 104] width 238 height 36
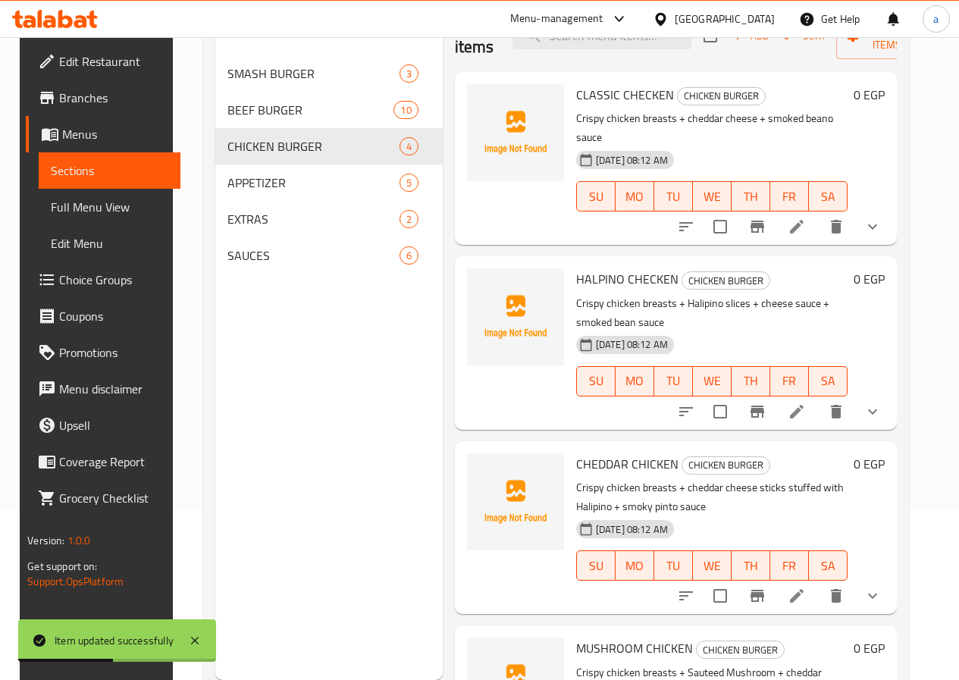
scroll to position [136, 0]
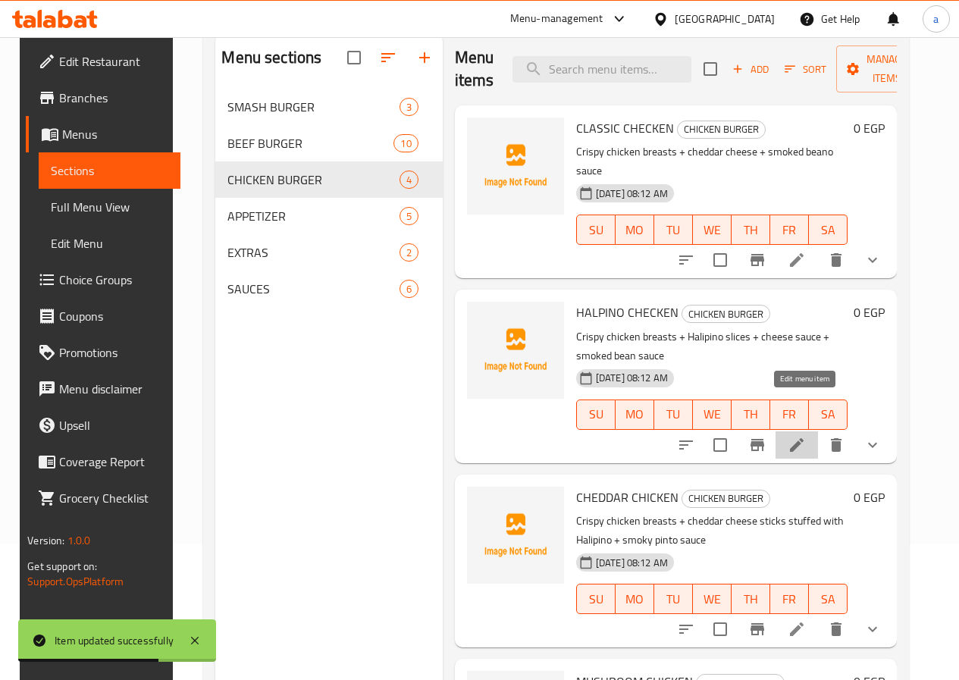
click at [802, 436] on icon at bounding box center [797, 445] width 18 height 18
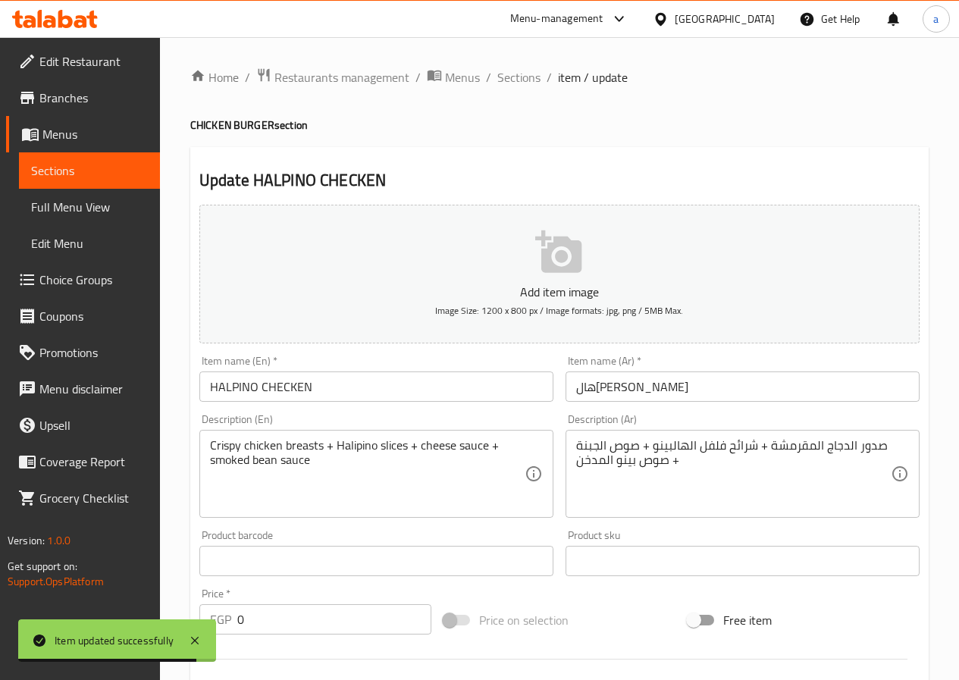
click at [663, 388] on input "هالبينو تشيكن" at bounding box center [742, 386] width 354 height 30
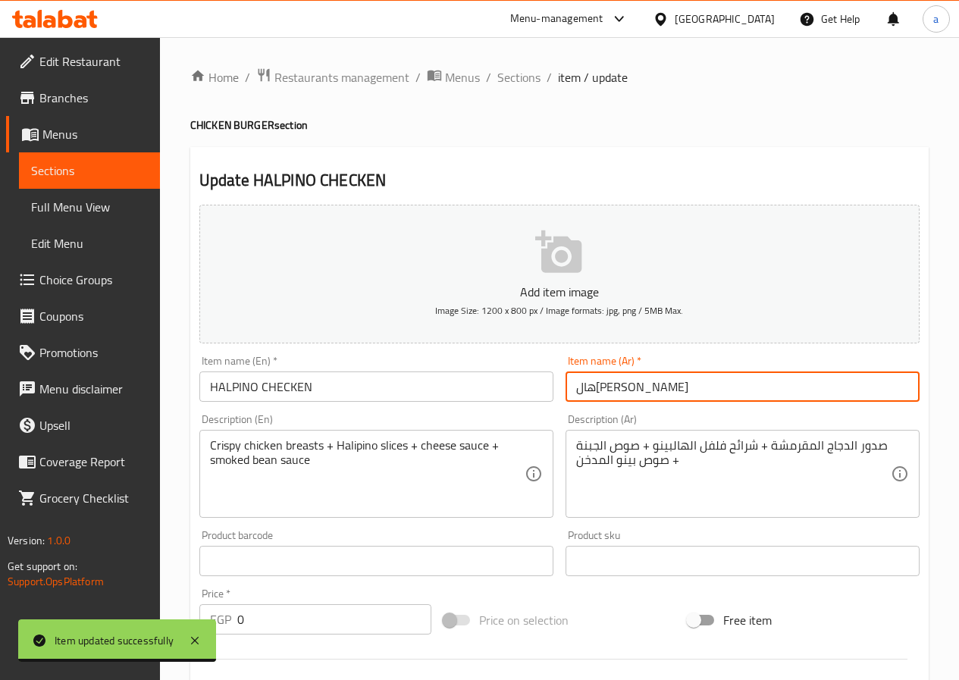
paste input "دجاج"
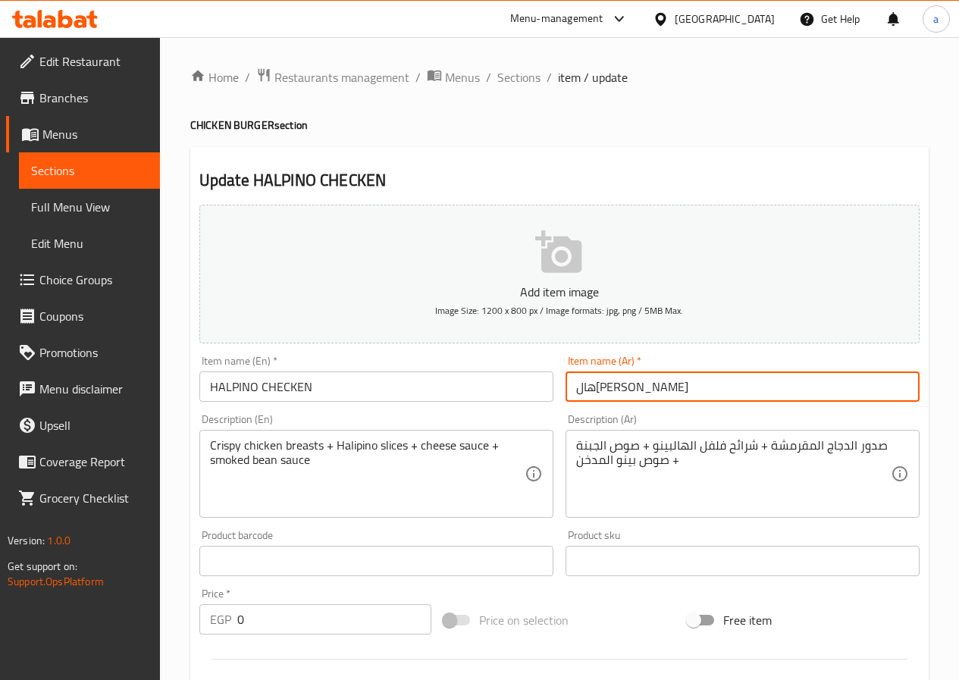
click at [594, 390] on input "هالبينو تشيكن" at bounding box center [742, 386] width 354 height 30
paste input "جاج"
click at [617, 388] on input "هالبينو دجاج" at bounding box center [742, 386] width 354 height 30
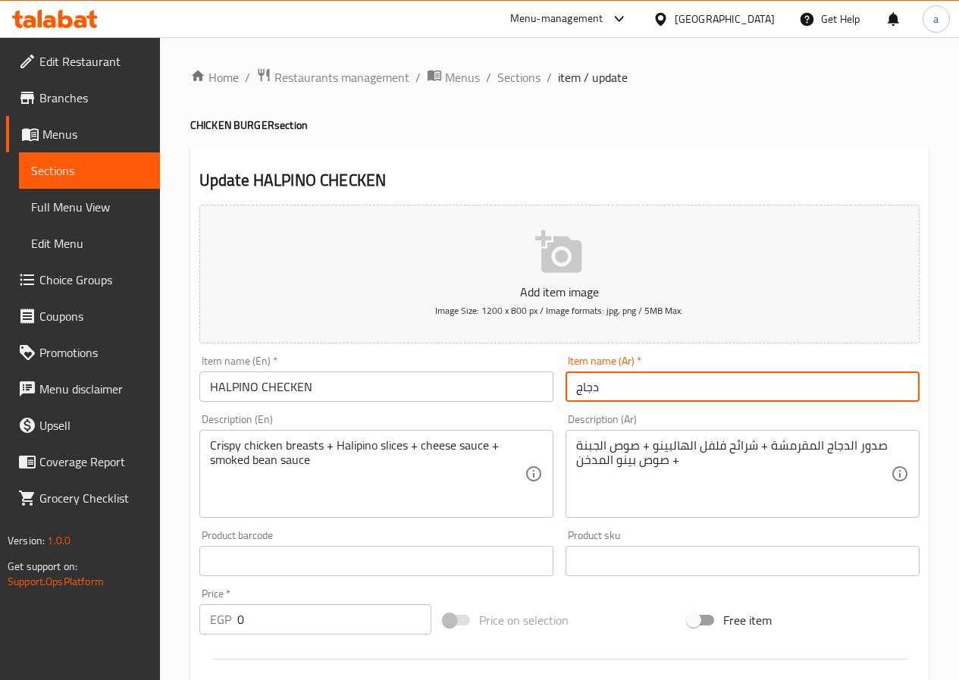
paste input "هالبينو"
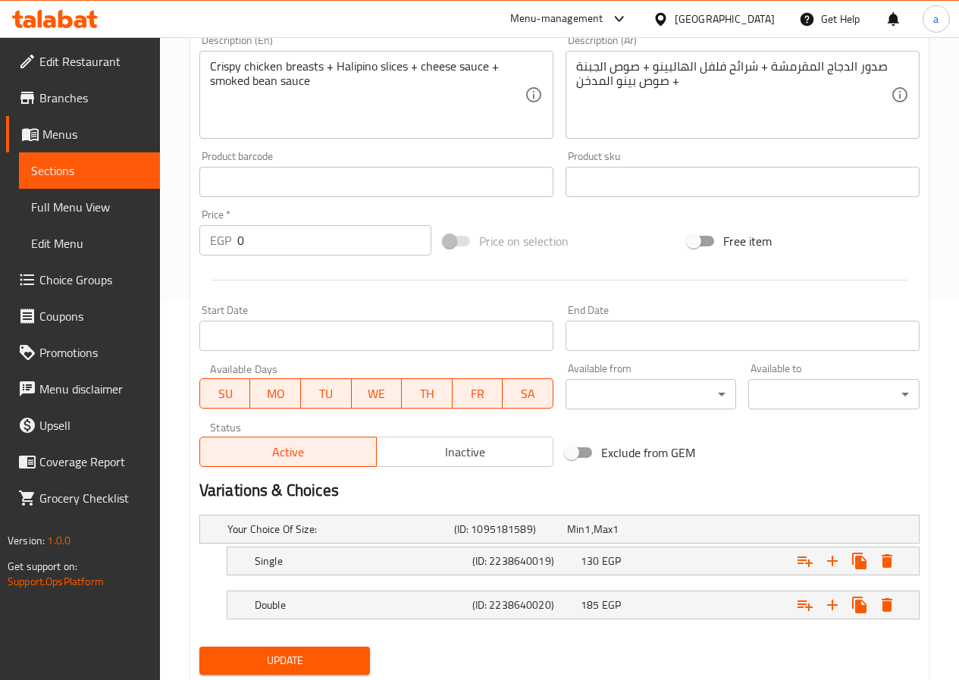
scroll to position [425, 0]
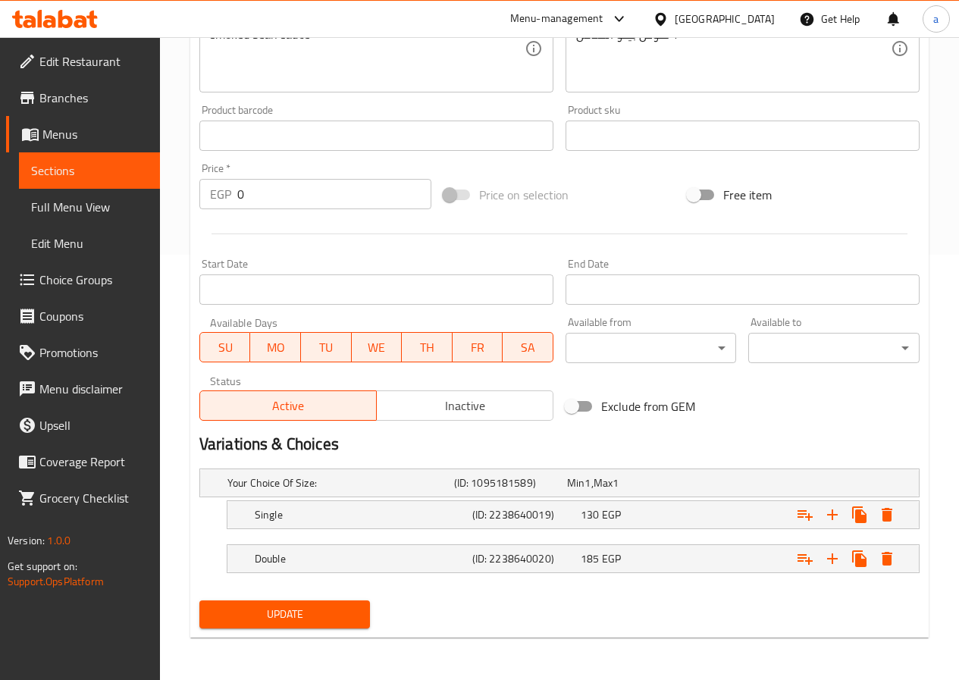
type input "دجاج هالبينو"
click at [315, 606] on span "Update" at bounding box center [284, 614] width 147 height 19
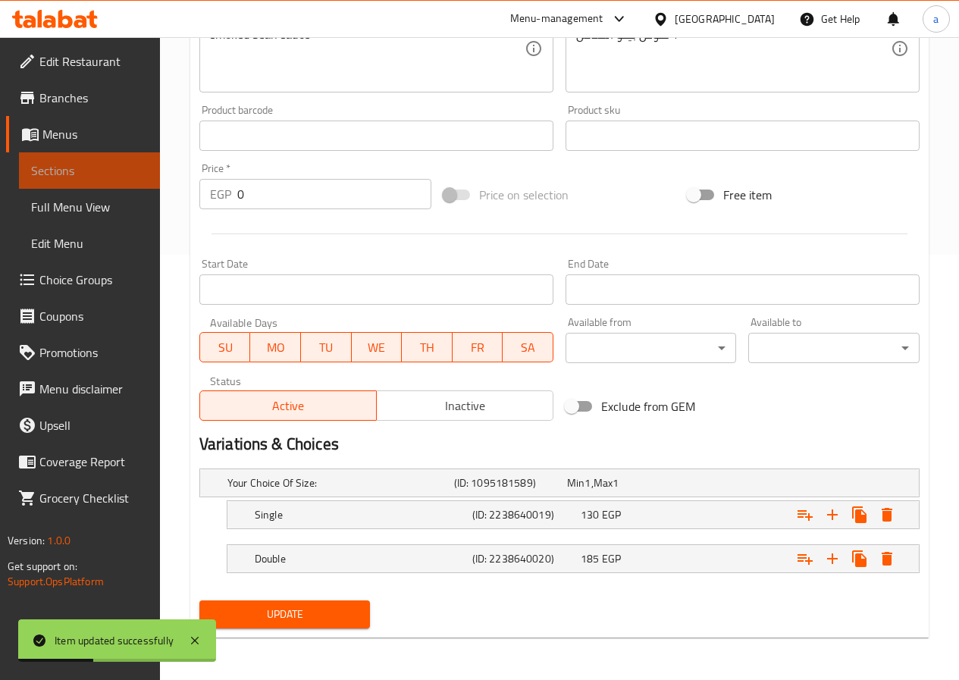
click at [73, 178] on span "Sections" at bounding box center [89, 170] width 117 height 18
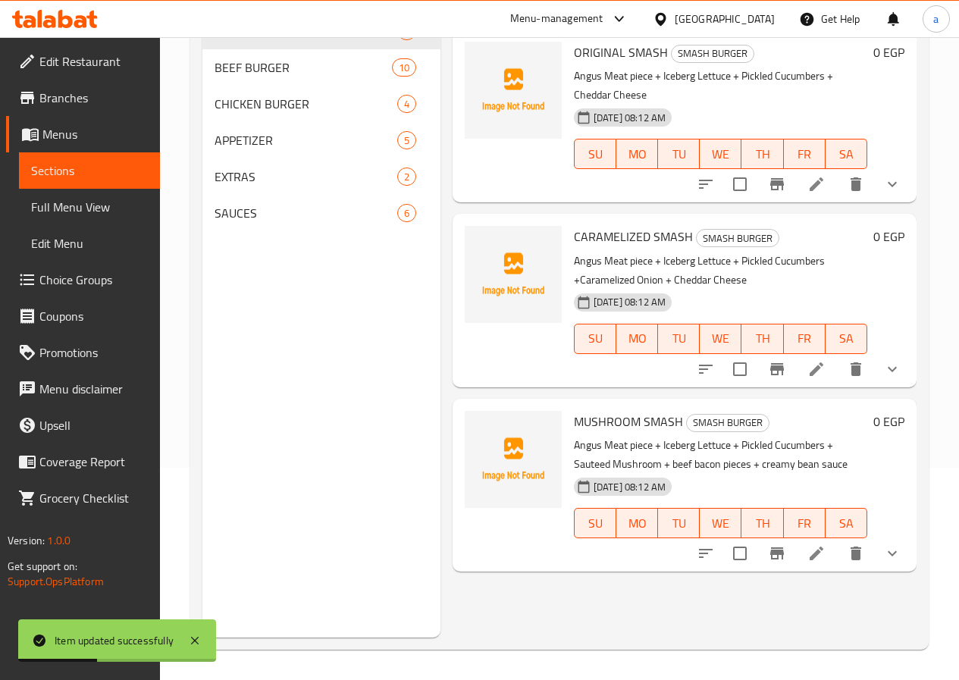
scroll to position [212, 0]
click at [278, 113] on span "CHICKEN BURGER" at bounding box center [284, 104] width 140 height 18
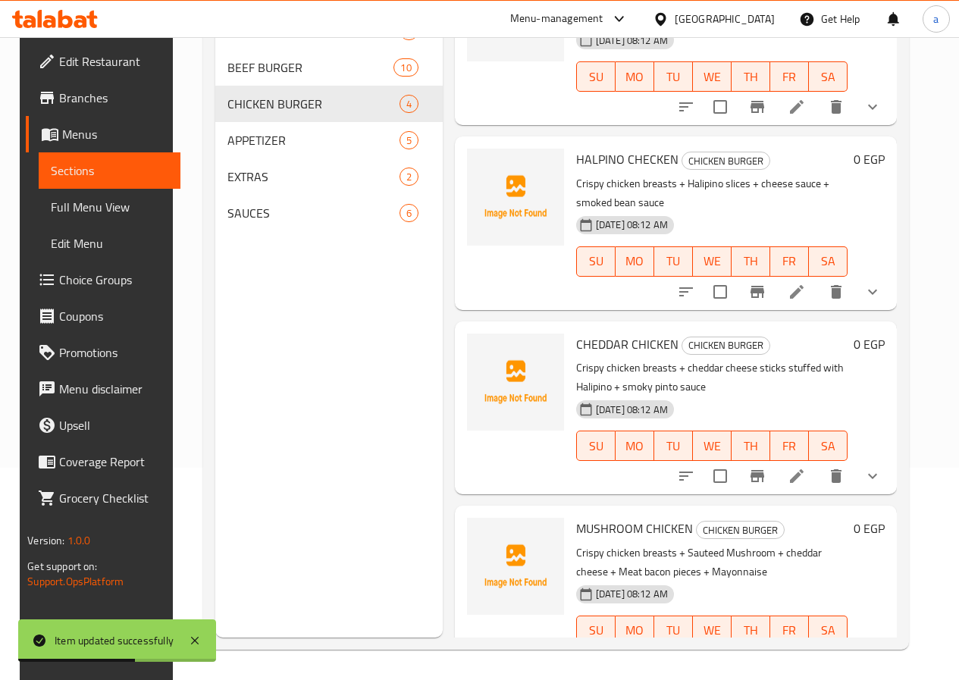
scroll to position [81, 0]
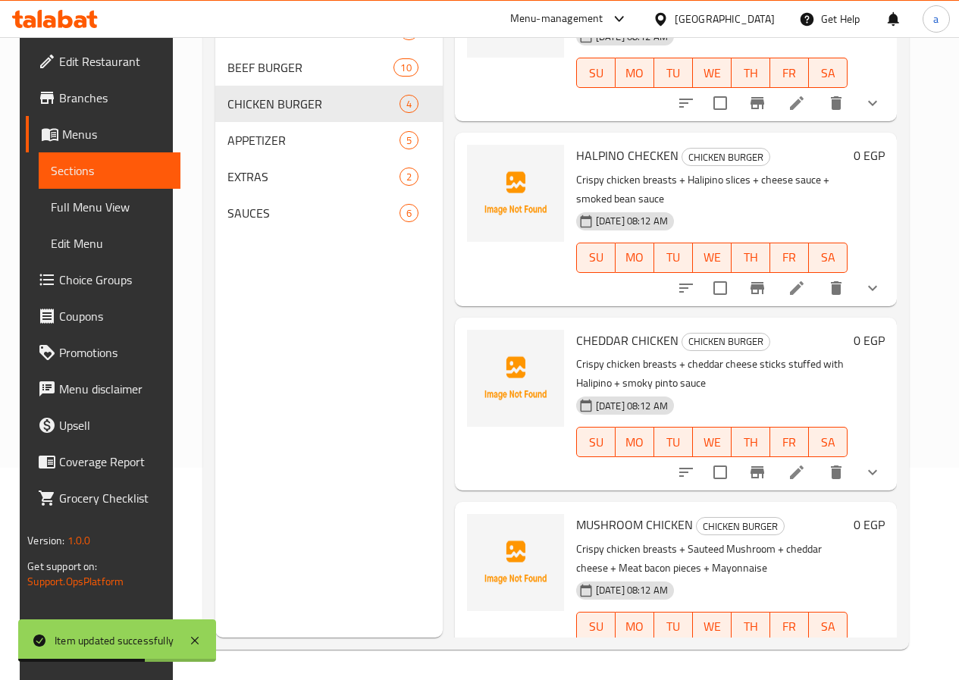
click at [803, 459] on li at bounding box center [796, 472] width 42 height 27
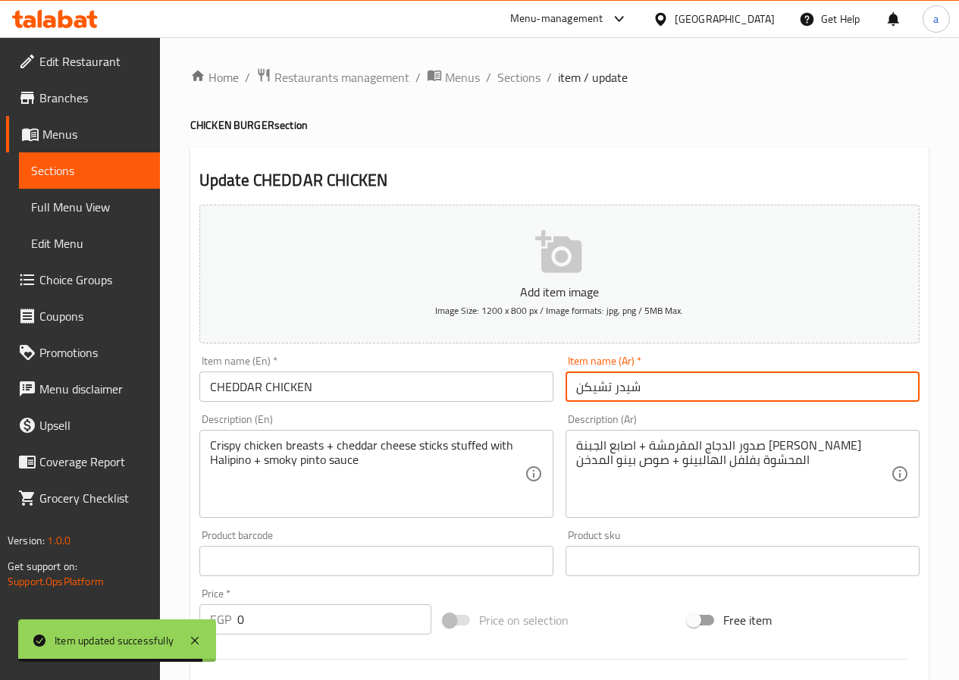
click at [642, 386] on input "شيدر تشيكن" at bounding box center [742, 386] width 354 height 30
click at [603, 385] on input "شيدر تشيكن" at bounding box center [742, 386] width 354 height 30
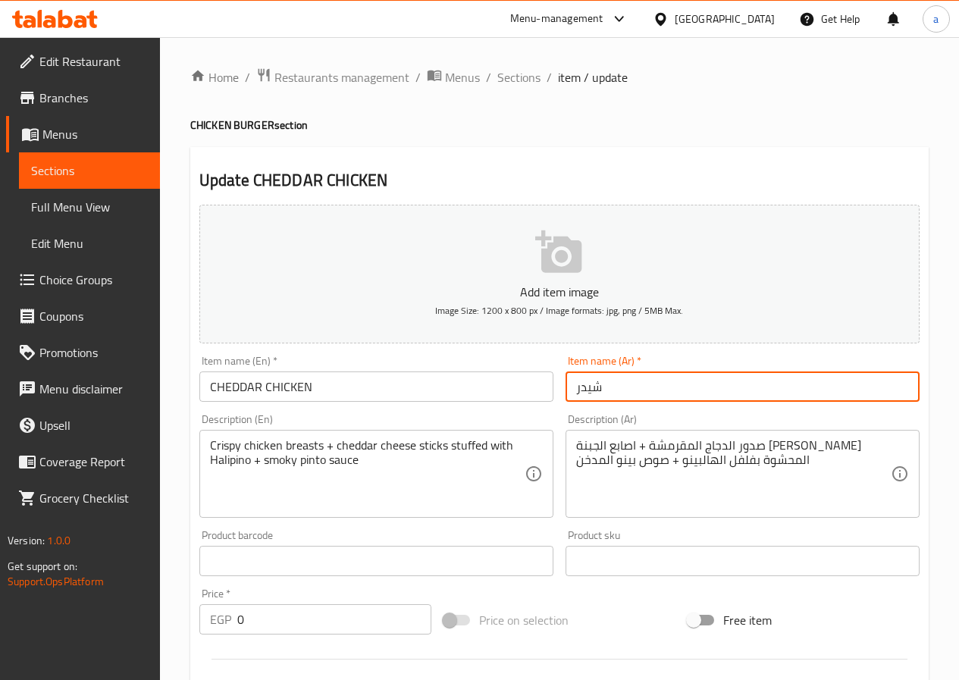
click at [578, 390] on input "شيدر" at bounding box center [742, 386] width 354 height 30
paste input "هالبينو"
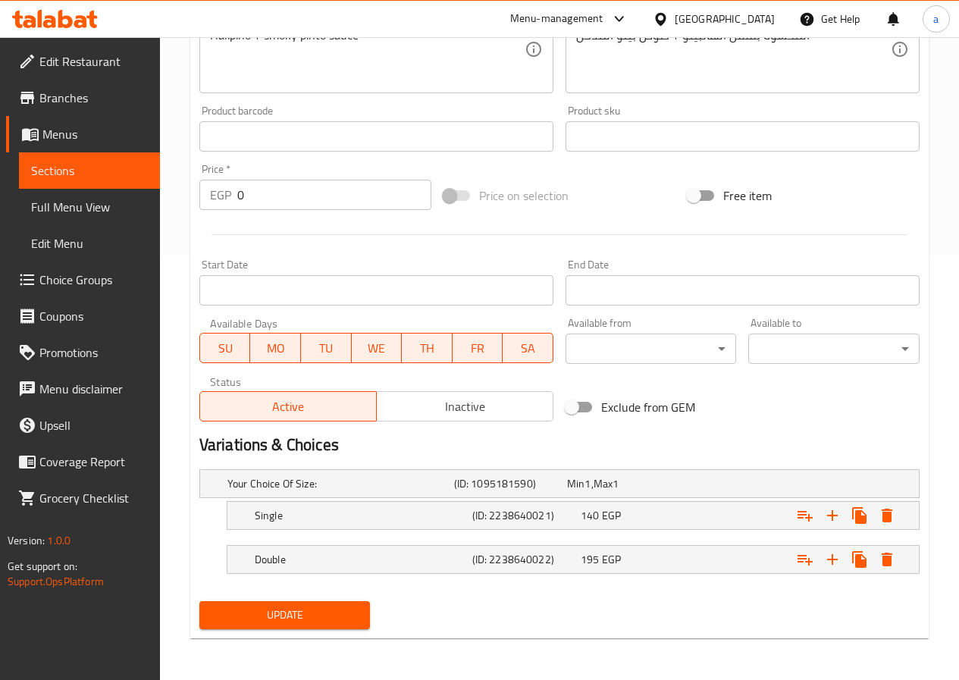
scroll to position [425, 0]
type input "دجاج شيدر"
click at [329, 612] on span "Update" at bounding box center [284, 614] width 147 height 19
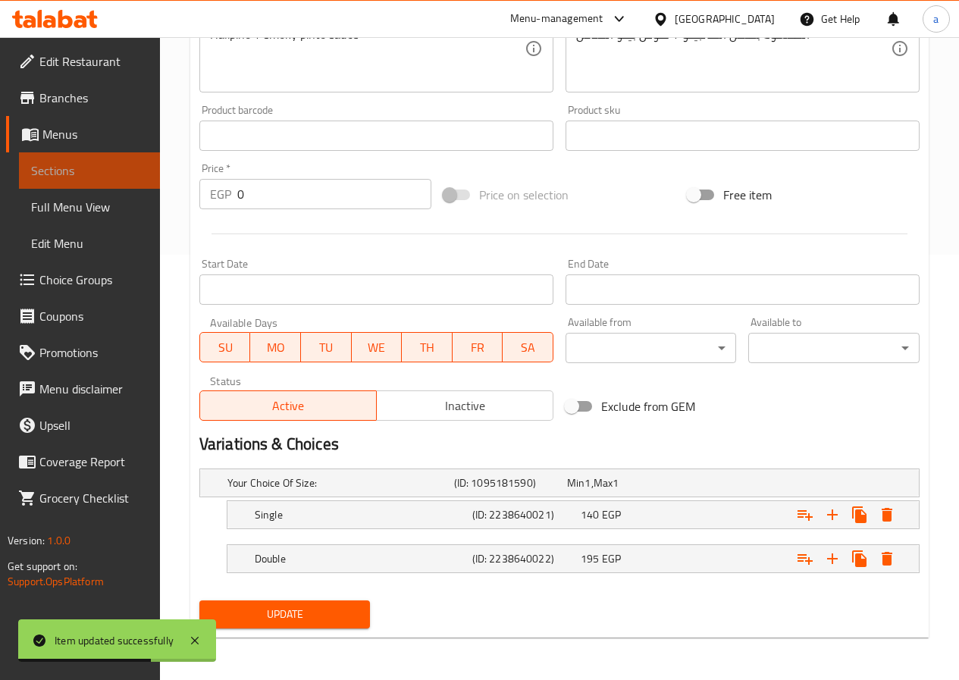
click at [115, 164] on span "Sections" at bounding box center [89, 170] width 117 height 18
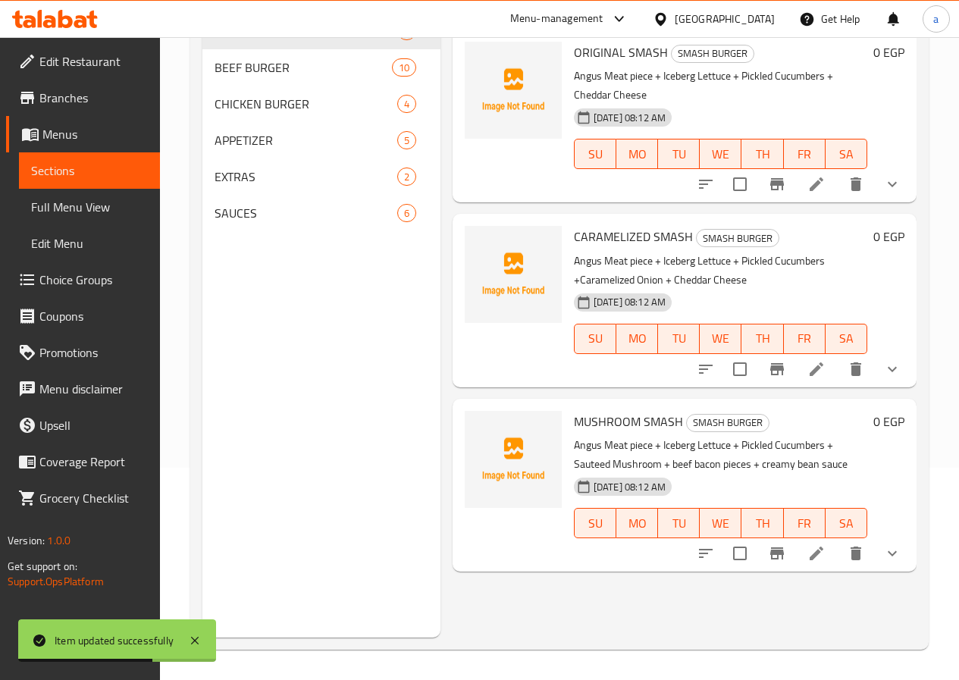
scroll to position [212, 0]
click at [259, 113] on span "CHICKEN BURGER" at bounding box center [284, 104] width 140 height 18
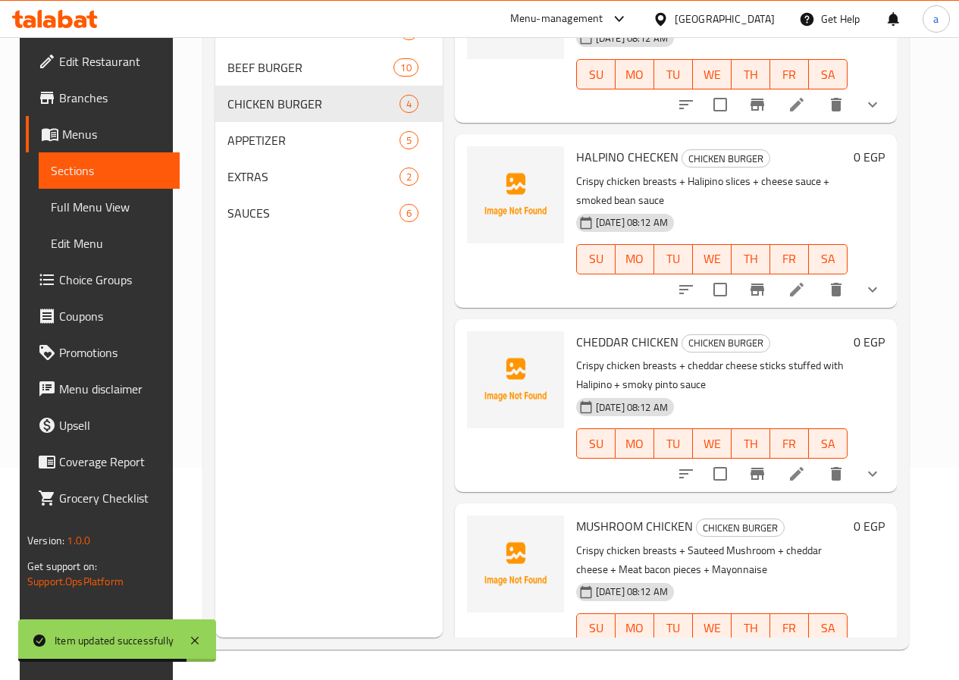
scroll to position [81, 0]
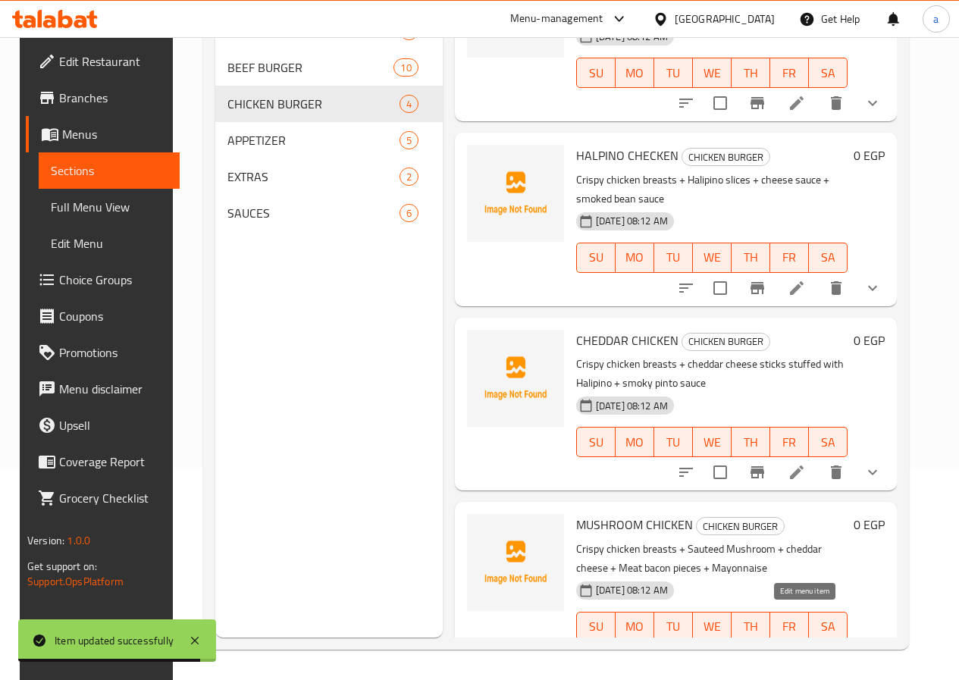
click at [806, 648] on icon at bounding box center [797, 657] width 18 height 18
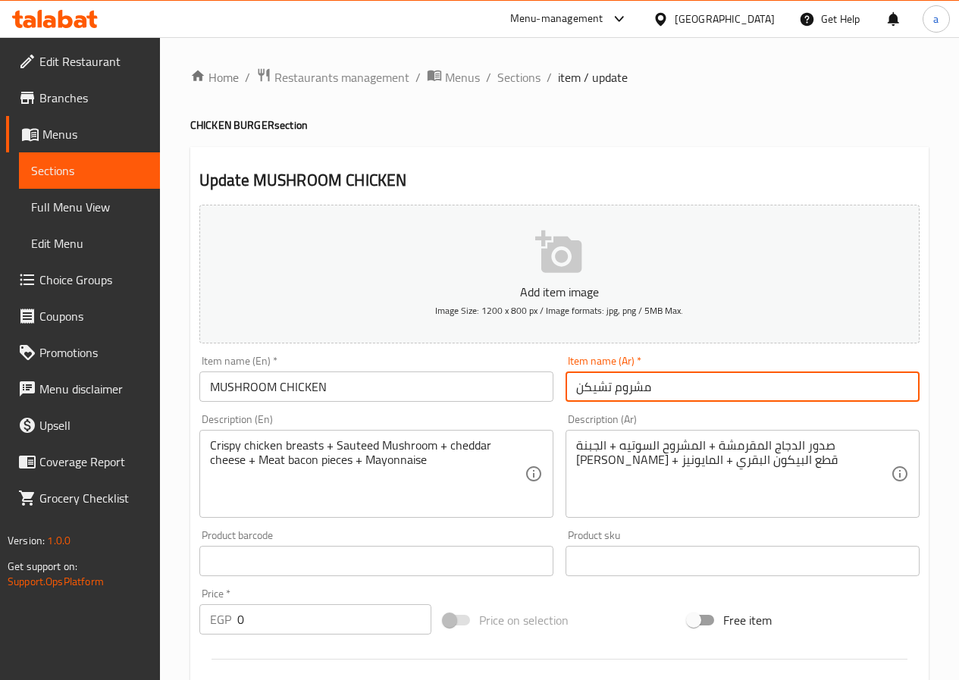
click at [603, 387] on input "مشروم تشيكن" at bounding box center [742, 386] width 354 height 30
click at [579, 387] on input "مشروم" at bounding box center [742, 386] width 354 height 30
paste input "هالبينو"
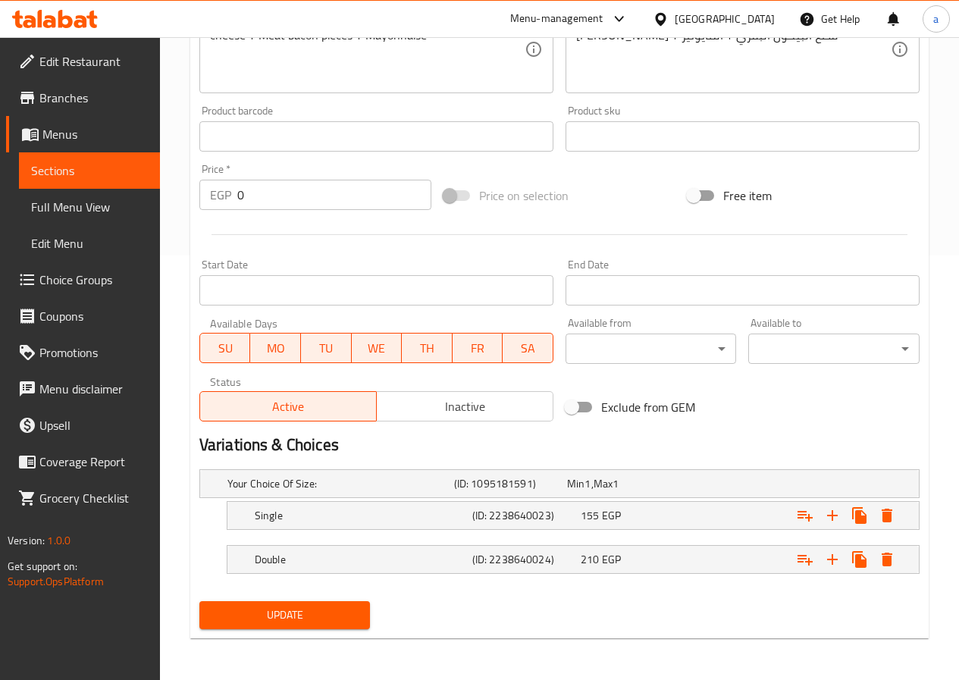
scroll to position [425, 0]
type input "دجاج مشروم"
click at [305, 622] on span "Update" at bounding box center [284, 614] width 147 height 19
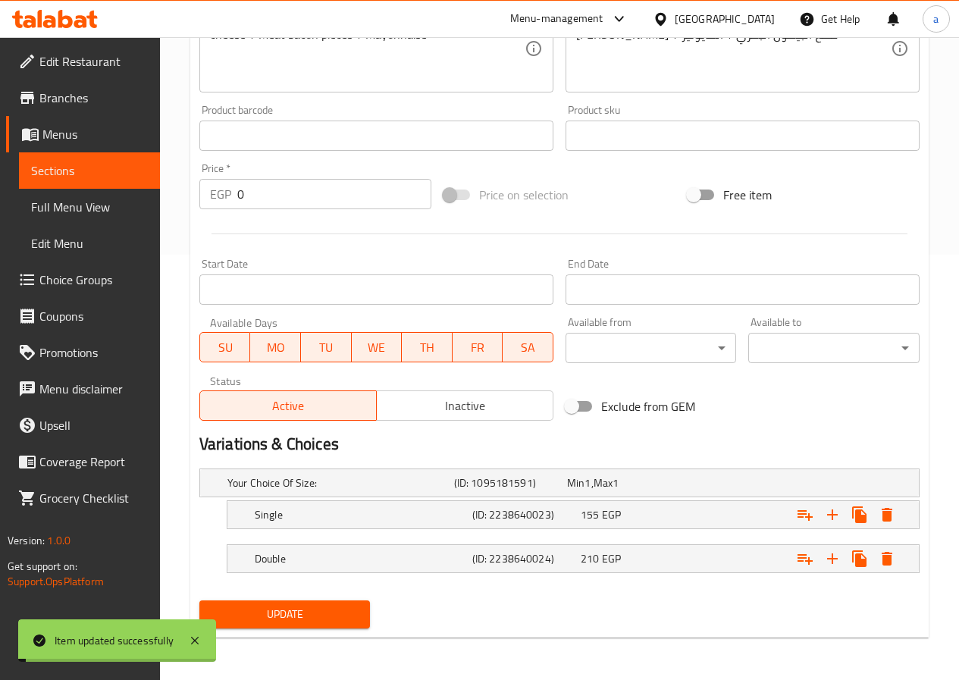
click at [112, 184] on link "Sections" at bounding box center [89, 170] width 141 height 36
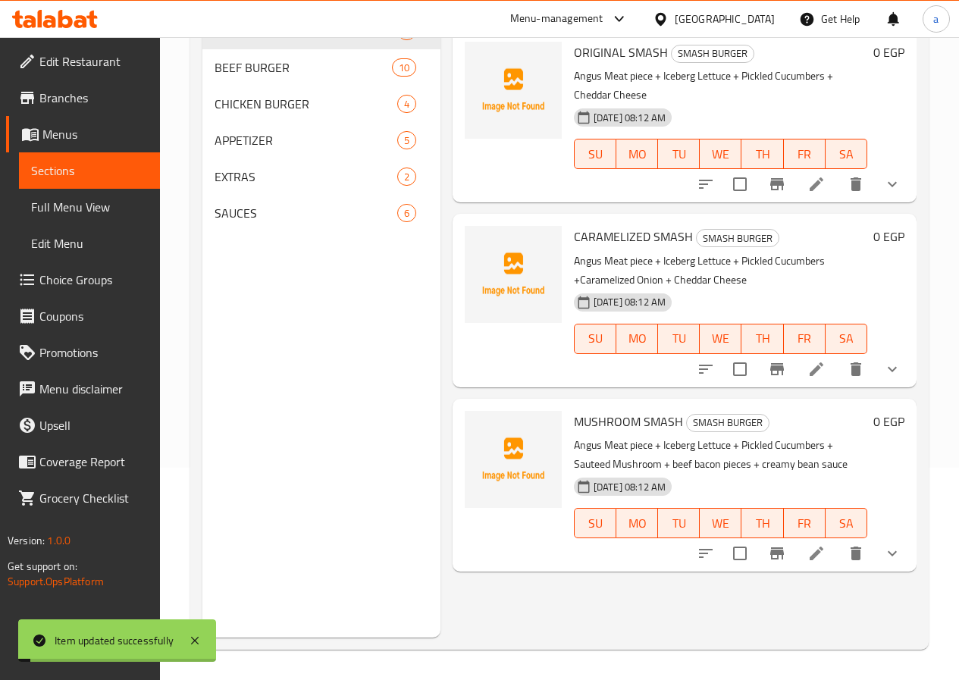
scroll to position [212, 0]
click at [279, 158] on div "APPETIZER 5" at bounding box center [321, 140] width 238 height 36
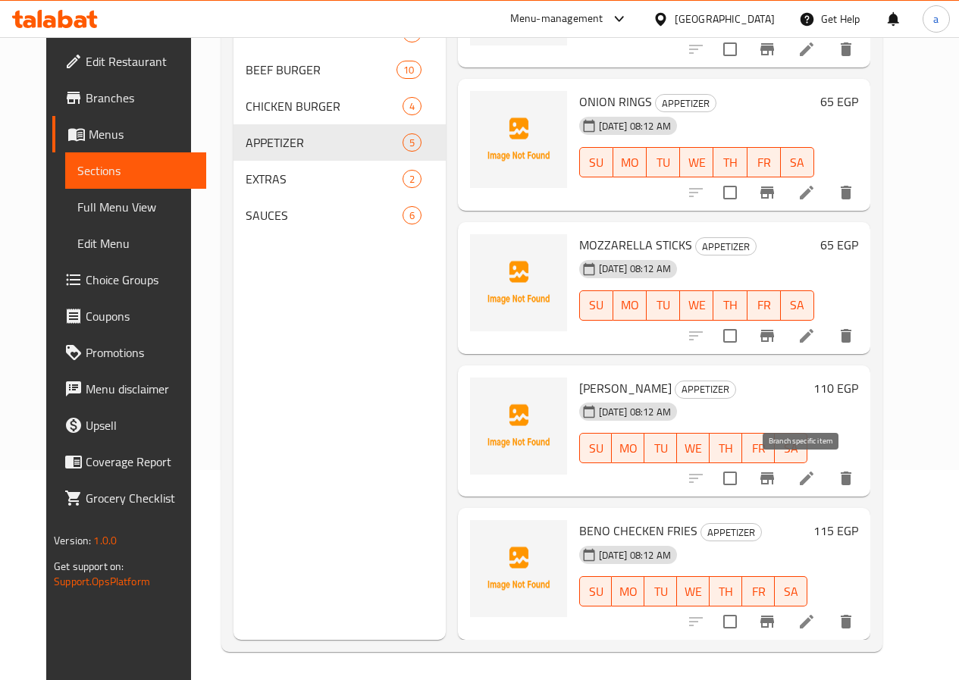
scroll to position [212, 0]
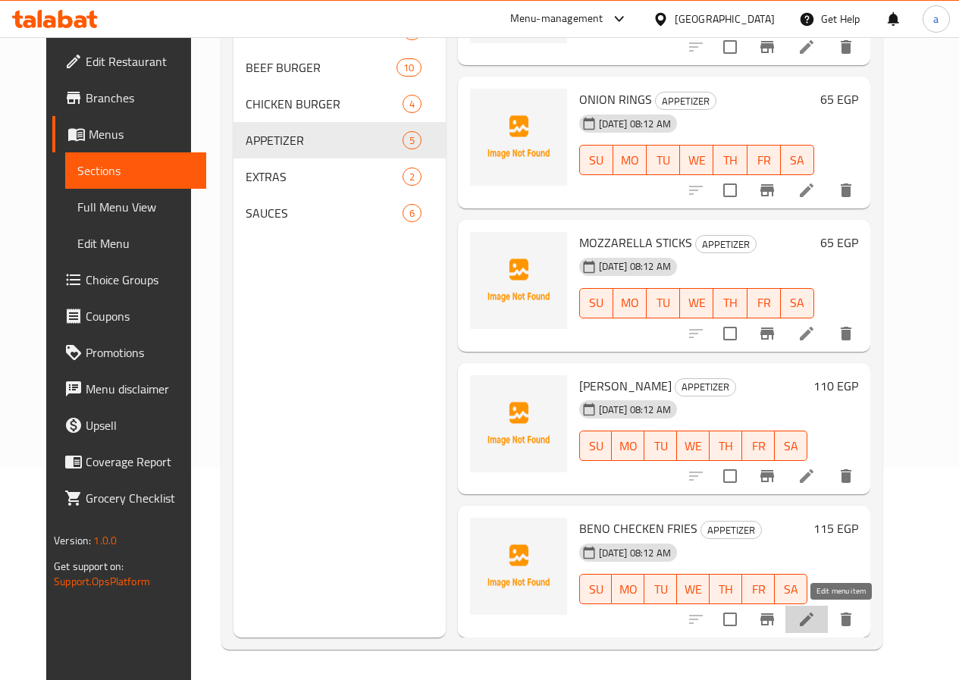
click at [816, 625] on icon at bounding box center [806, 619] width 18 height 18
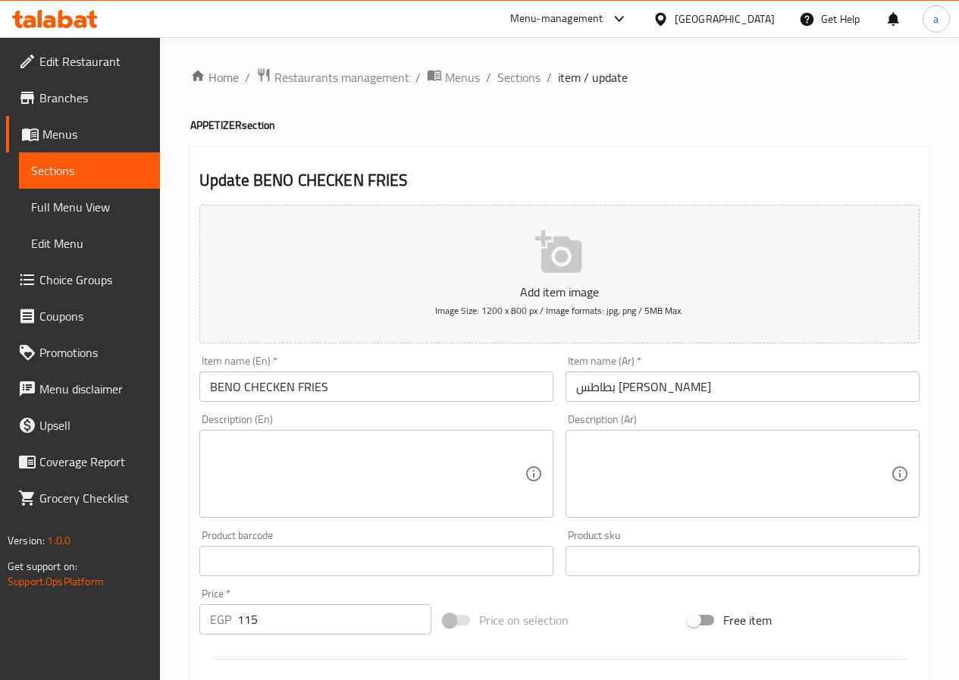
click at [599, 390] on input "بطاطس بينو تشيكن" at bounding box center [742, 386] width 354 height 30
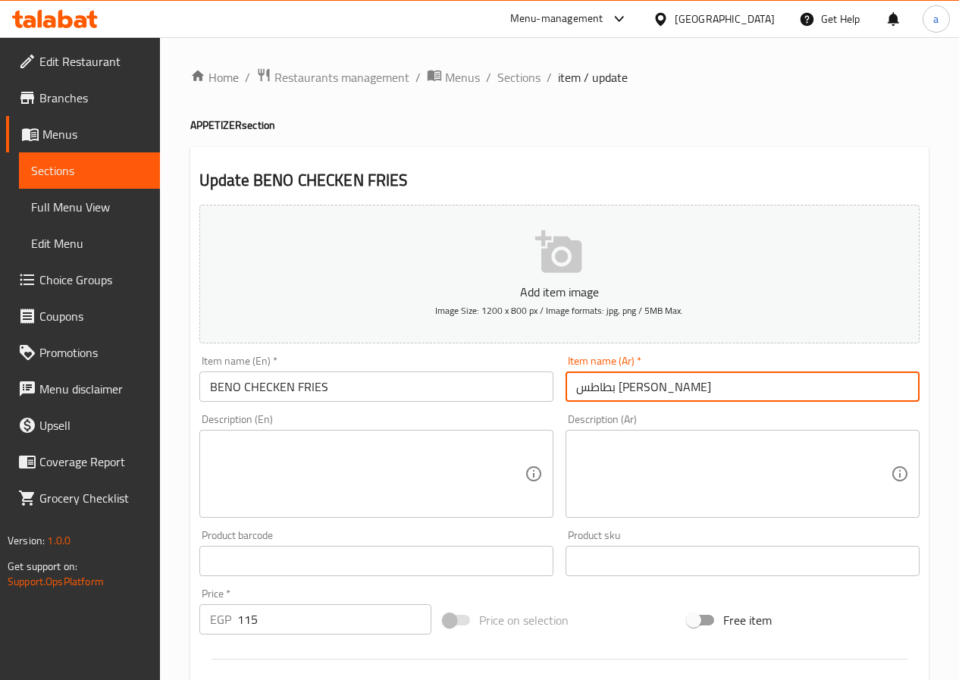
click at [599, 390] on input "بطاطس بينو تشيكن" at bounding box center [742, 386] width 354 height 30
paste input "هالبينو"
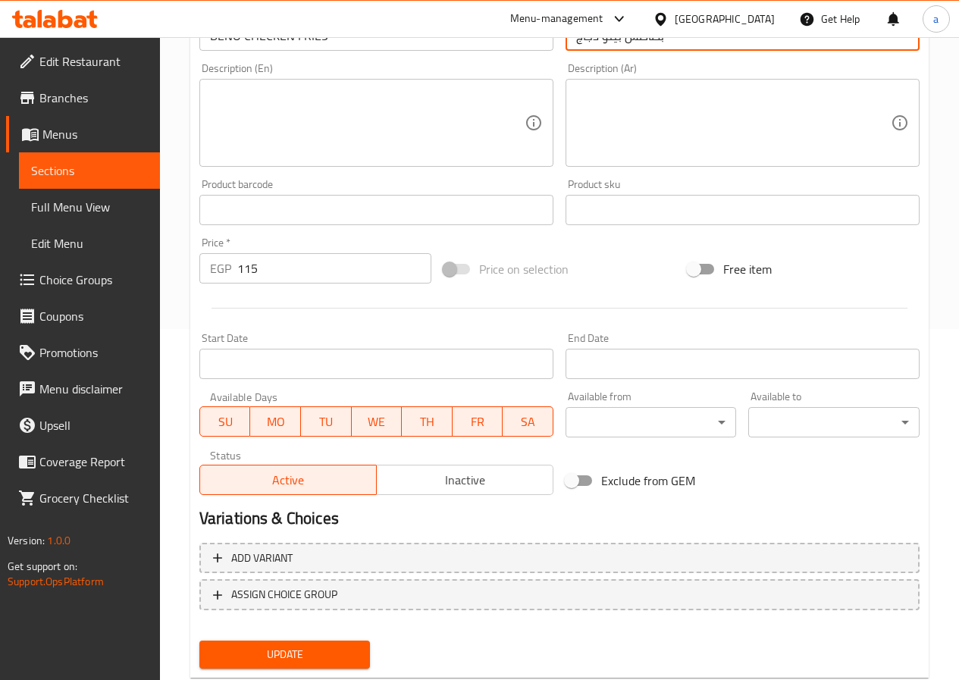
scroll to position [391, 0]
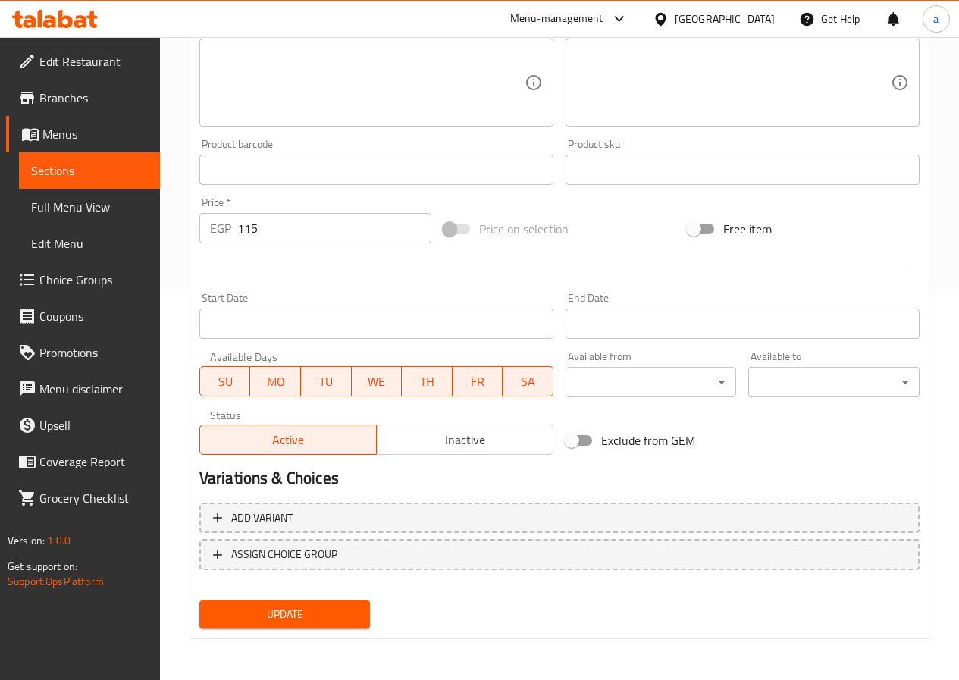
type input "بطاطس بينو دجاج"
click at [273, 622] on span "Update" at bounding box center [284, 614] width 147 height 19
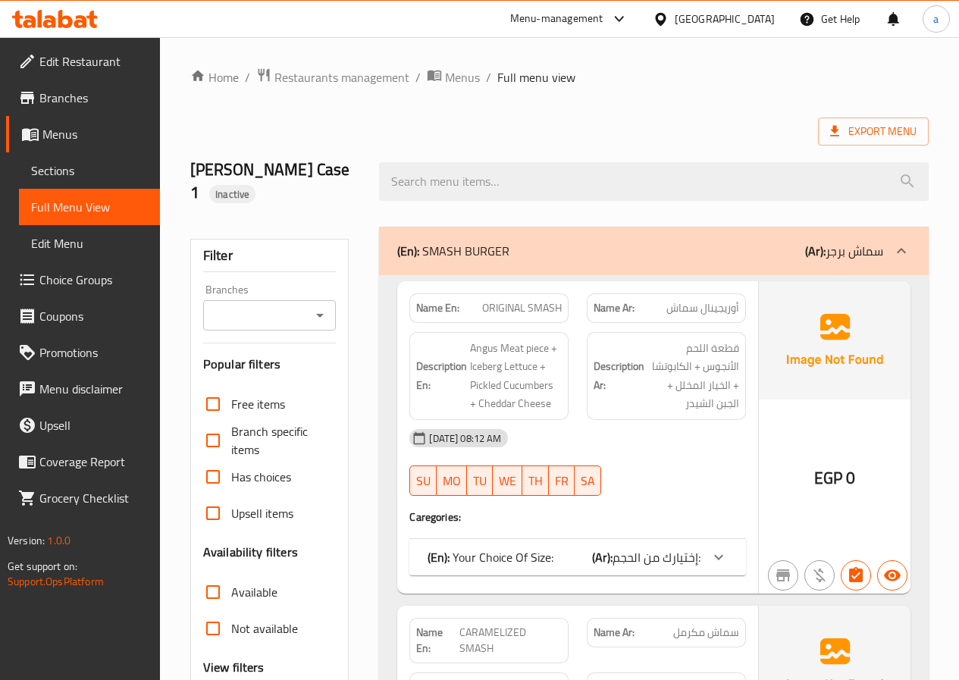
click at [65, 20] on icon at bounding box center [55, 19] width 86 height 18
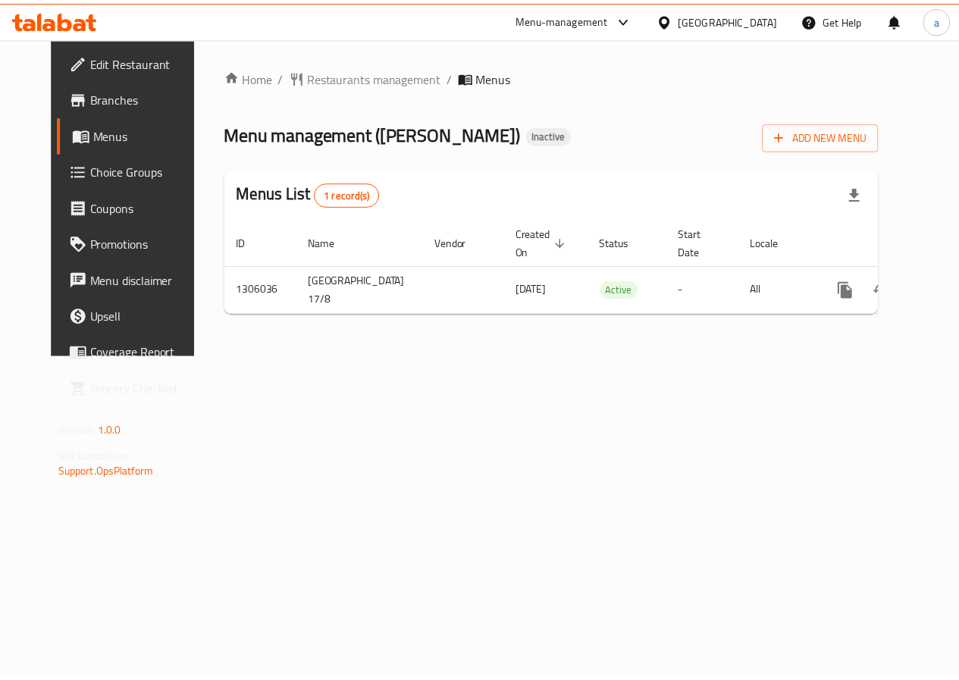
scroll to position [0, 5]
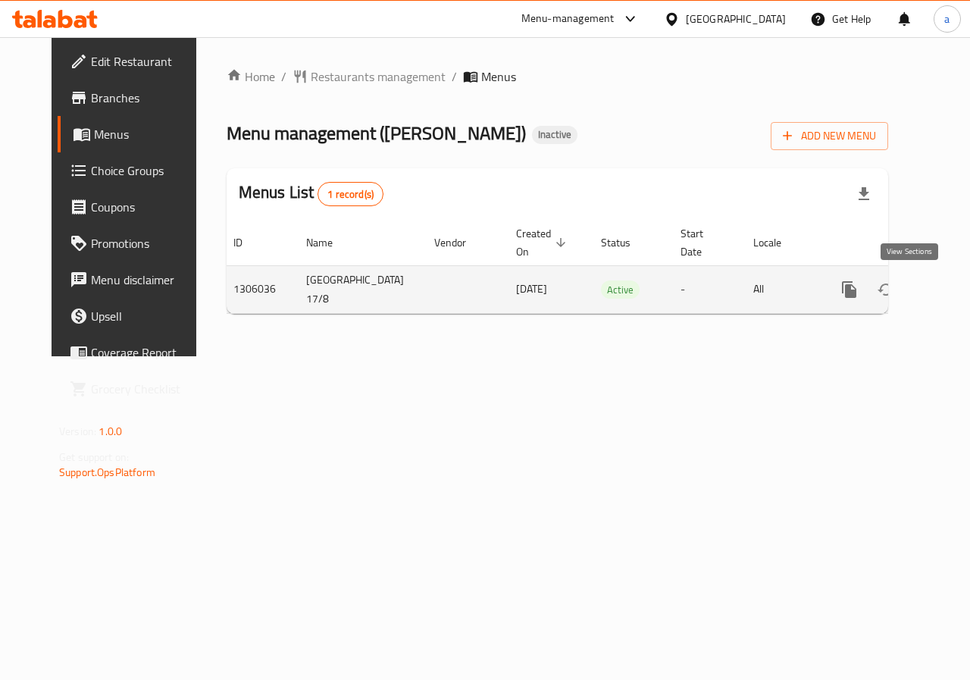
click at [950, 285] on icon "enhanced table" at bounding box center [959, 289] width 18 height 18
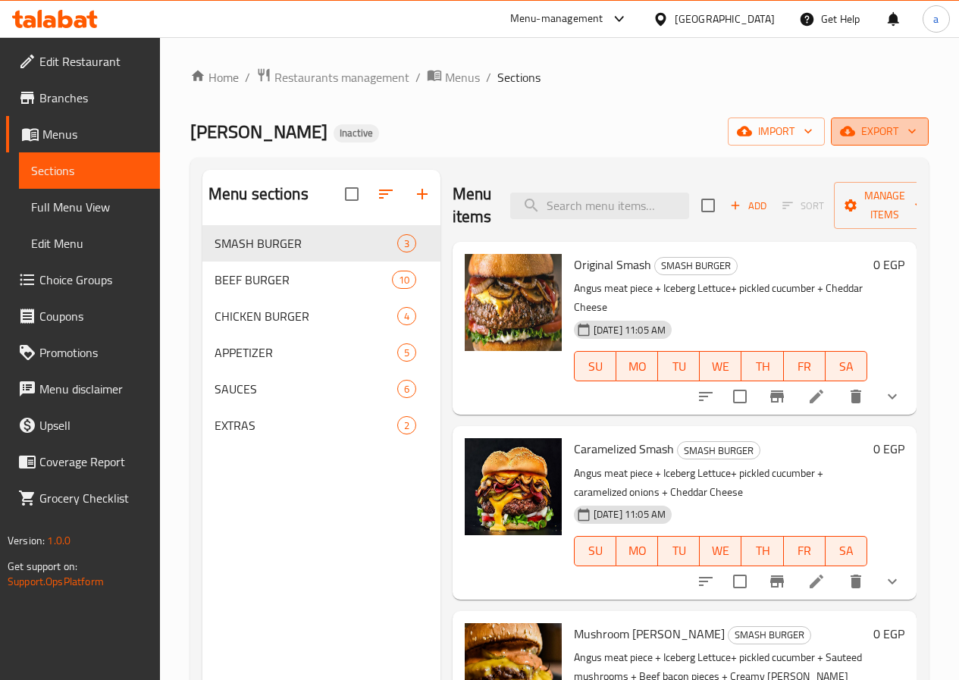
click at [879, 142] on button "export" at bounding box center [880, 131] width 98 height 28
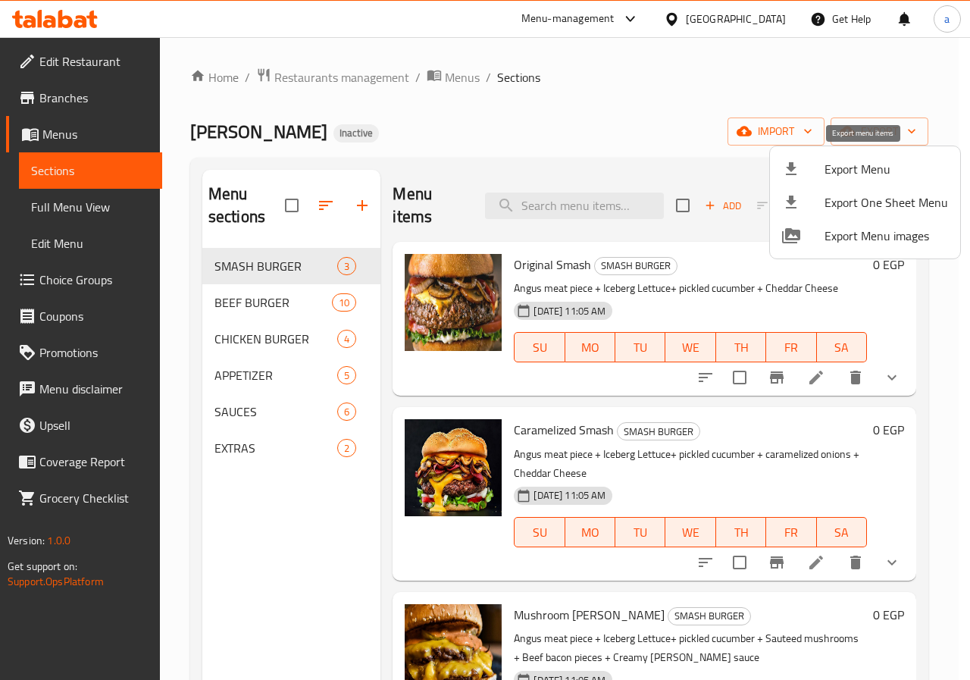
click at [888, 174] on span "Export Menu" at bounding box center [887, 169] width 124 height 18
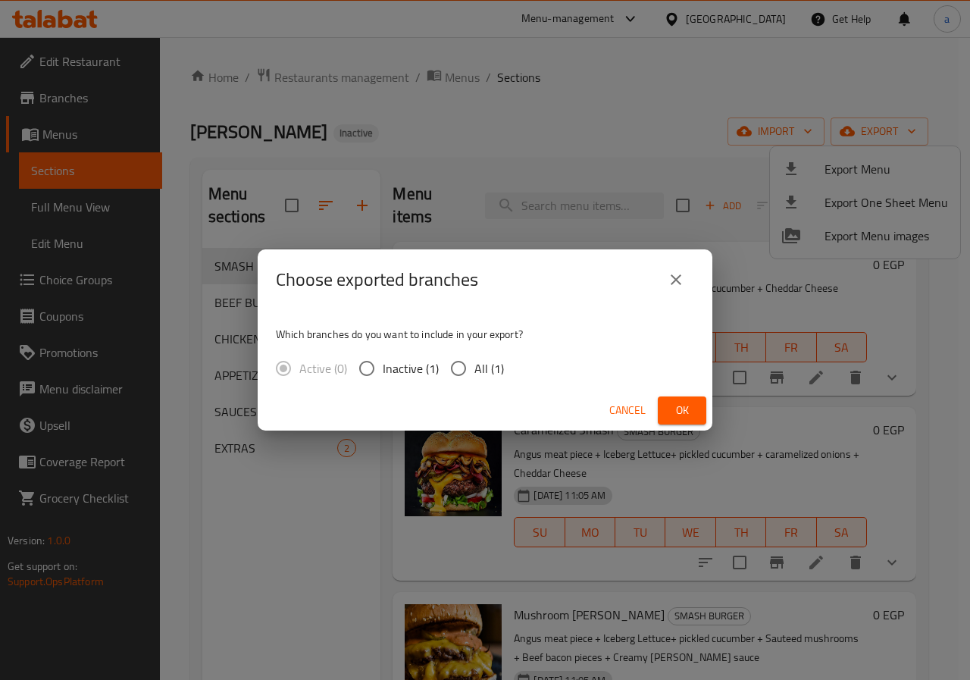
click at [481, 374] on span "All (1)" at bounding box center [489, 368] width 30 height 18
click at [474, 374] on input "All (1)" at bounding box center [459, 368] width 32 height 32
radio input "true"
click at [665, 402] on button "Ok" at bounding box center [682, 410] width 49 height 28
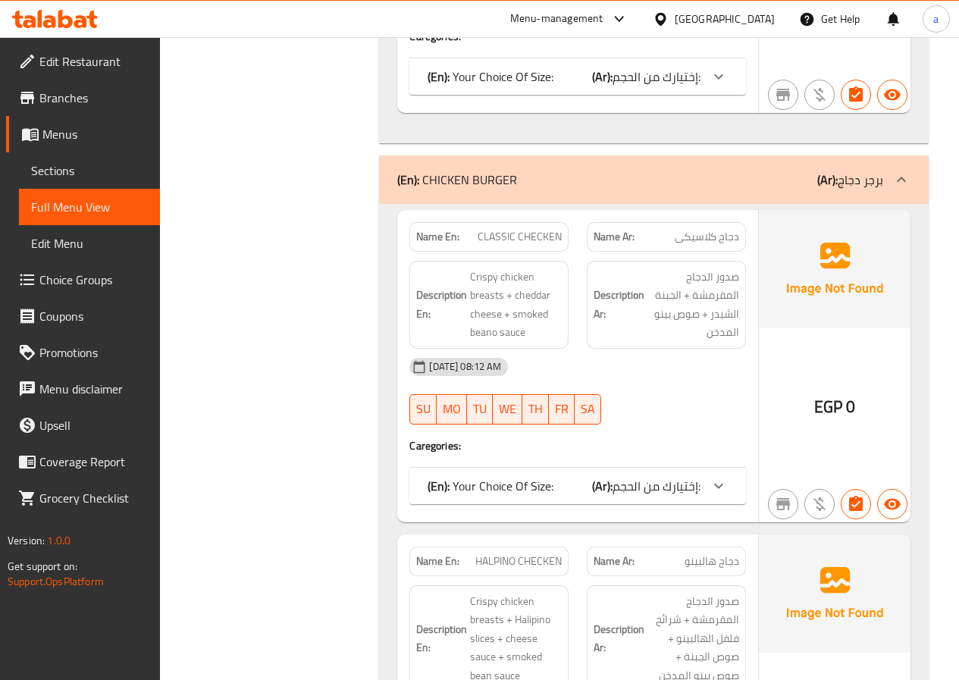
scroll to position [4851, 0]
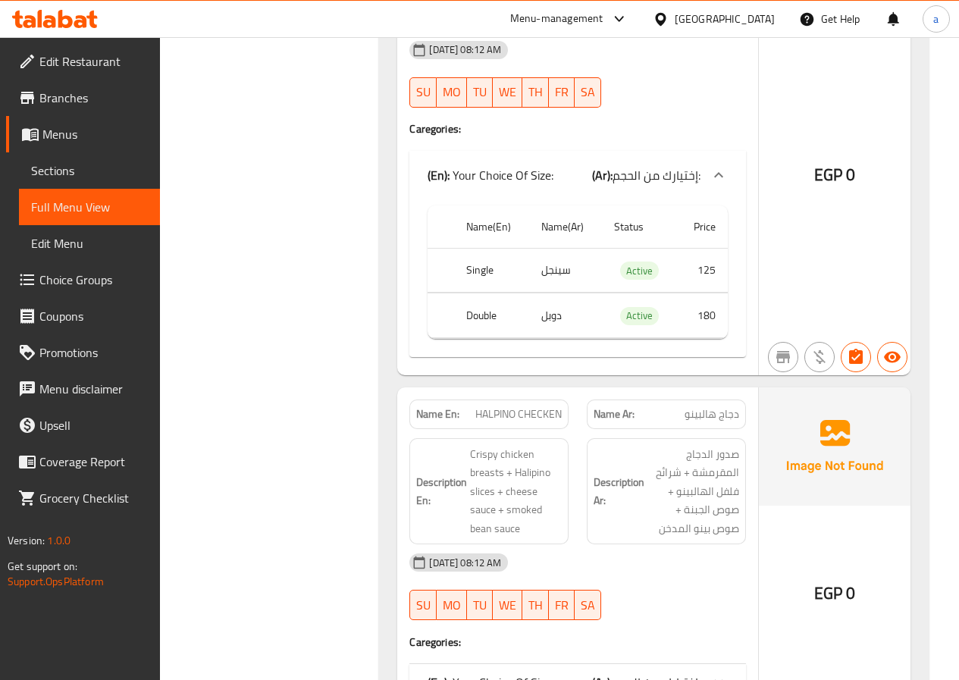
scroll to position [5230, 0]
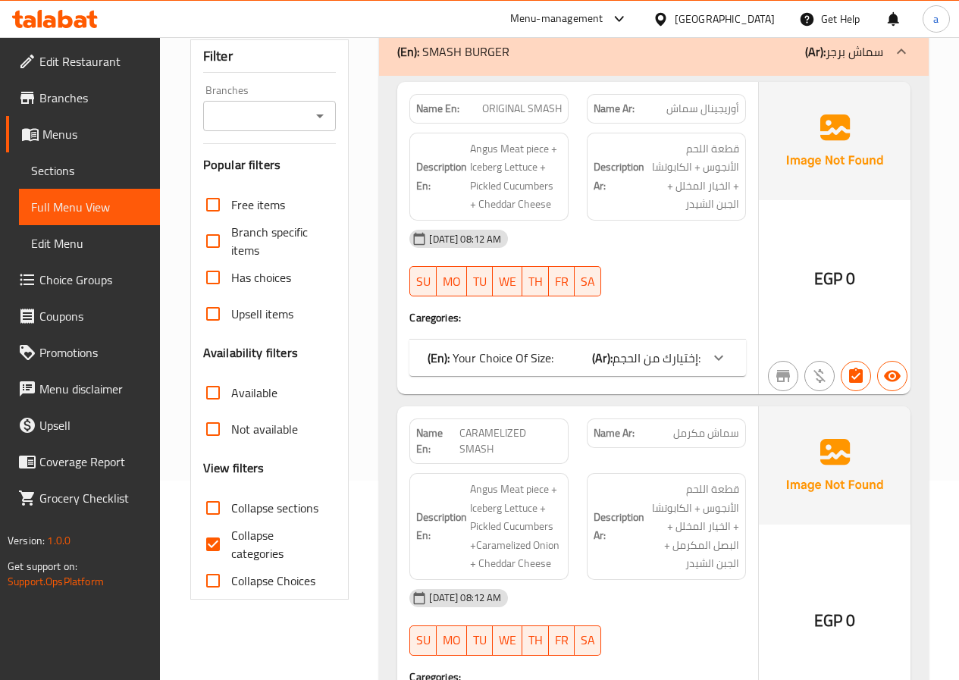
scroll to position [379, 0]
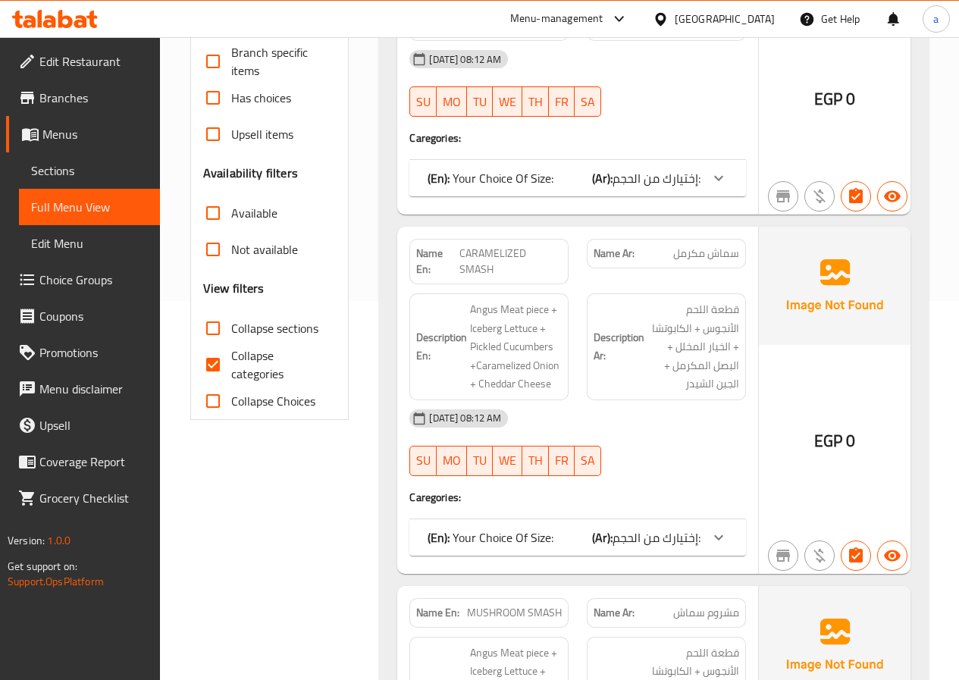
click at [237, 366] on span "Collapse categories" at bounding box center [277, 364] width 93 height 36
click at [231, 366] on input "Collapse categories" at bounding box center [213, 364] width 36 height 36
checkbox input "false"
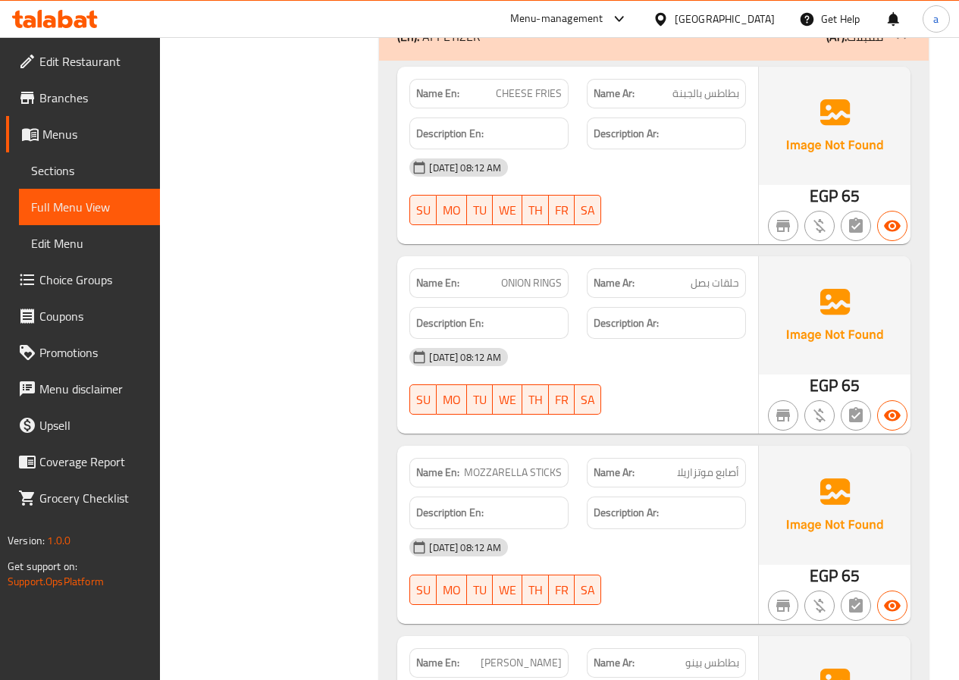
scroll to position [9247, 0]
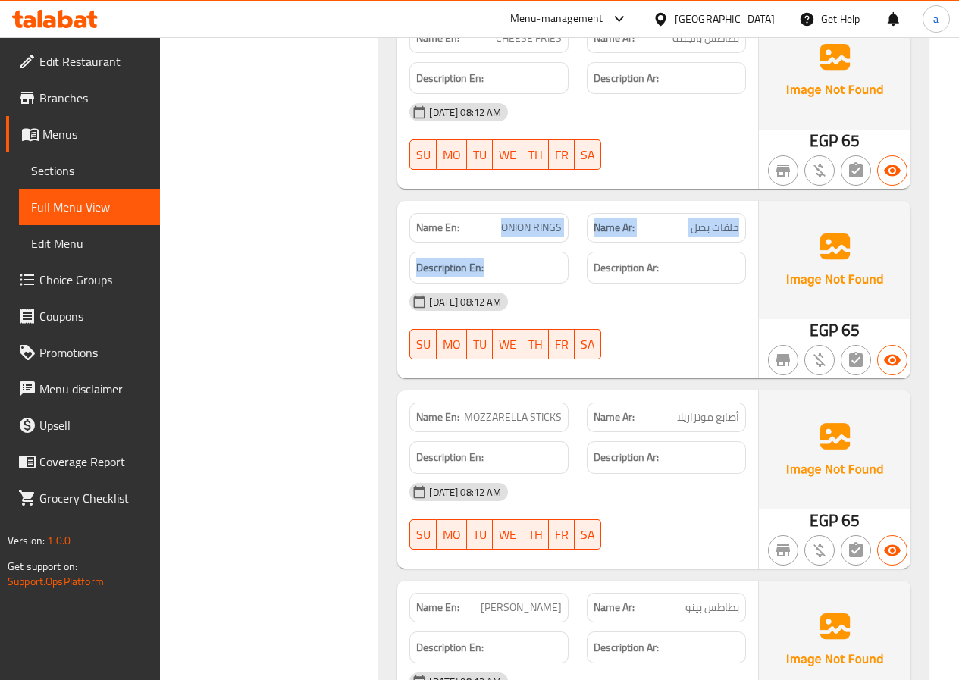
drag, startPoint x: 503, startPoint y: 139, endPoint x: 571, endPoint y: 160, distance: 71.2
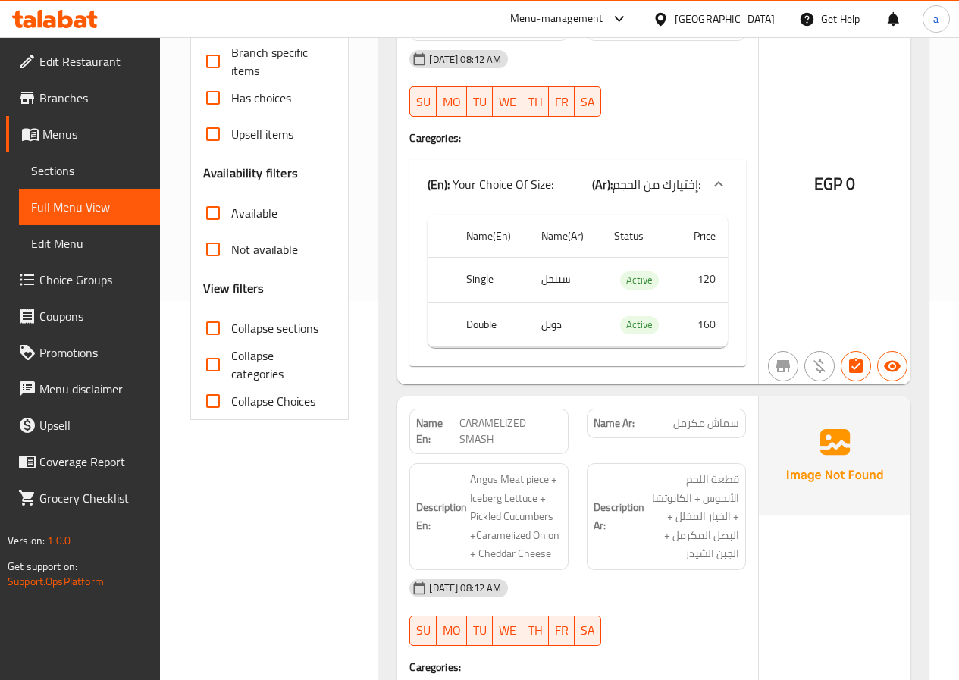
scroll to position [0, 0]
